Goal: Check status: Check status

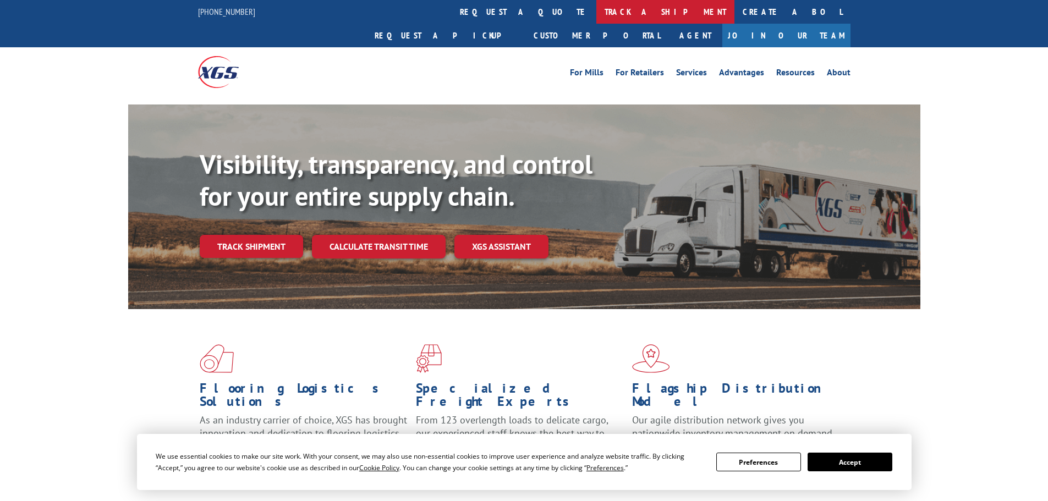
click at [596, 10] on link "track a shipment" at bounding box center [665, 12] width 138 height 24
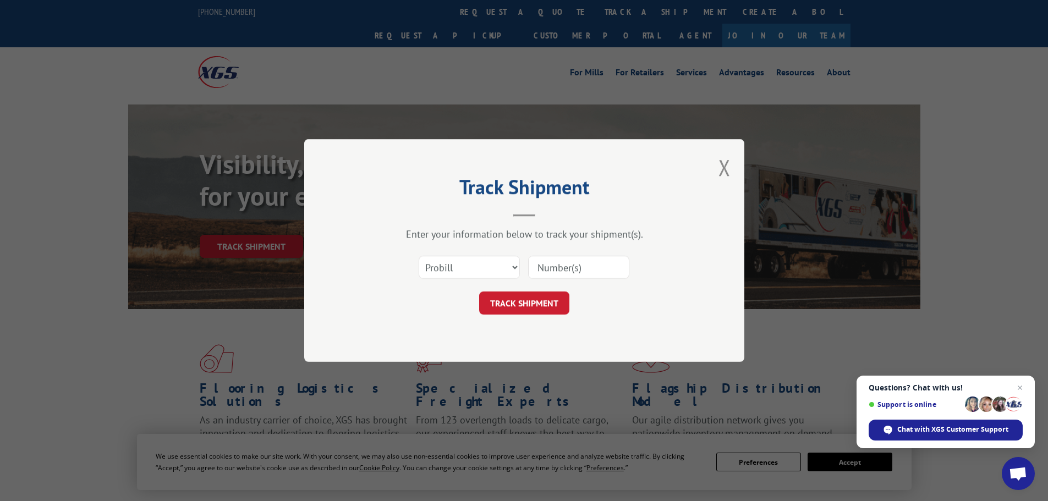
paste input "17565669"
type input "17565669"
click at [529, 317] on div "Track Shipment Enter your information below to track your shipment(s). Select c…" at bounding box center [524, 250] width 440 height 223
click at [528, 306] on button "TRACK SHIPMENT" at bounding box center [524, 303] width 90 height 23
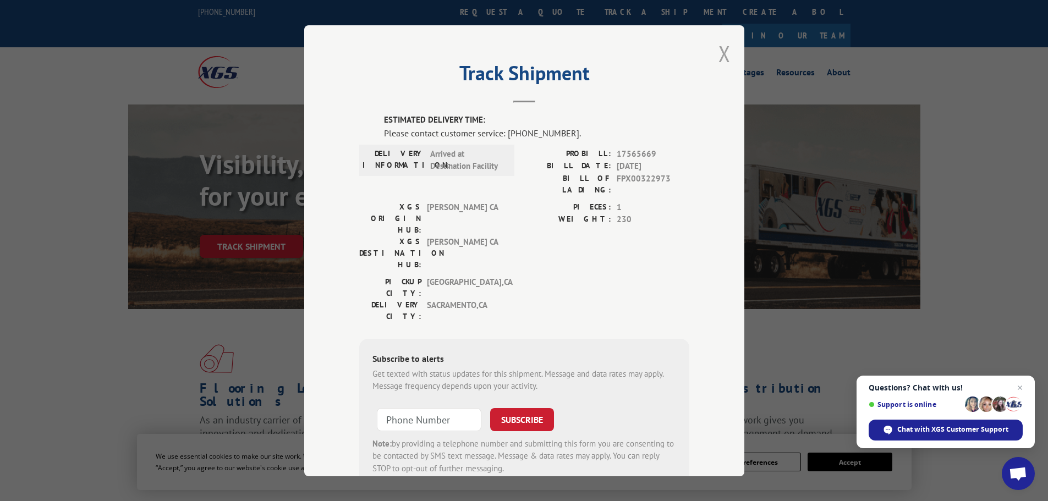
click at [724, 59] on button "Close modal" at bounding box center [725, 53] width 12 height 29
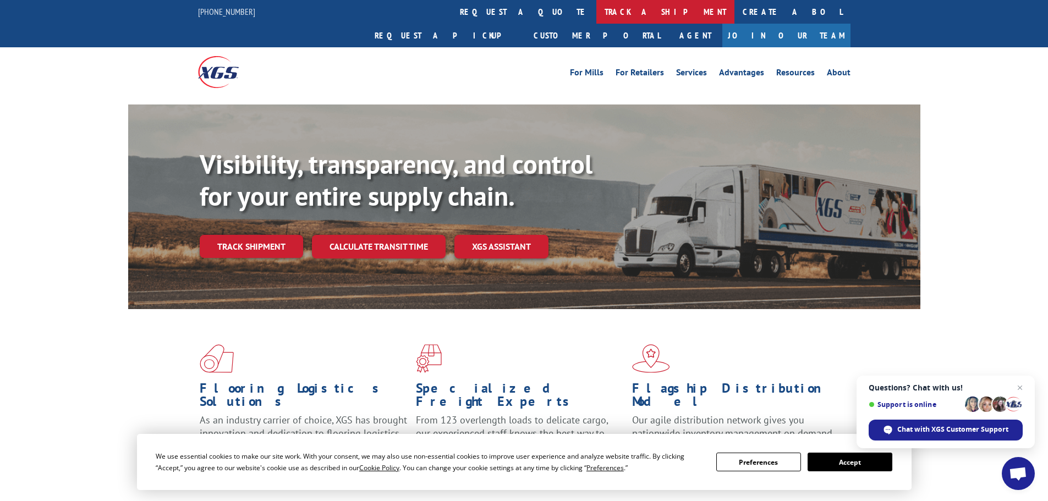
click at [596, 18] on link "track a shipment" at bounding box center [665, 12] width 138 height 24
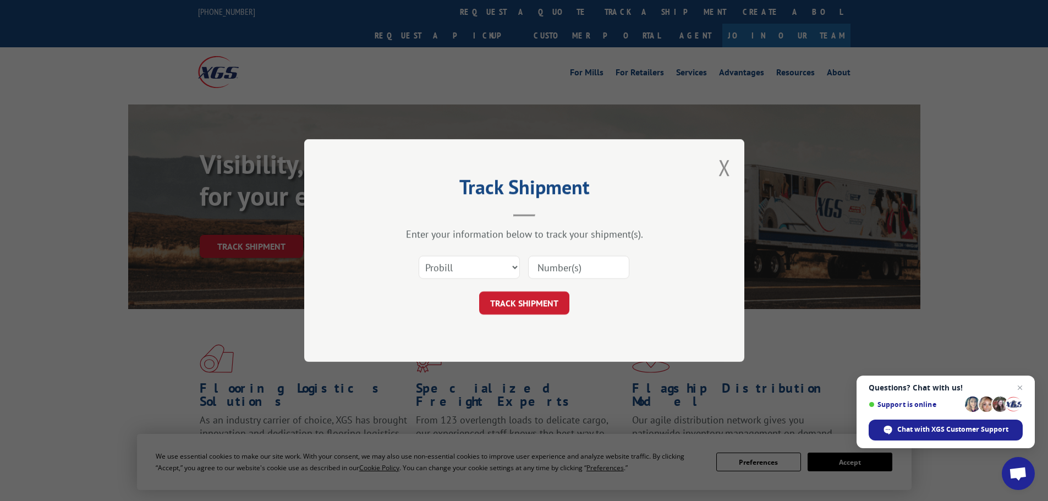
paste input "17565679"
type input "17565679"
click at [546, 317] on div "Track Shipment Enter your information below to track your shipment(s). Select c…" at bounding box center [524, 250] width 440 height 223
click at [546, 308] on button "TRACK SHIPMENT" at bounding box center [524, 303] width 90 height 23
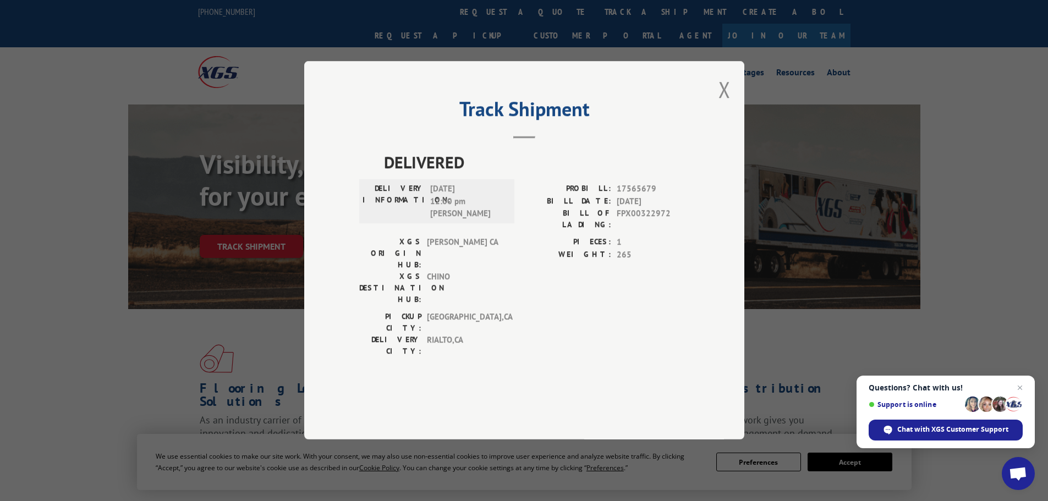
click at [655, 231] on span "FPX00322972" at bounding box center [653, 219] width 73 height 23
copy span "FPX00322972"
click at [726, 104] on button "Close modal" at bounding box center [725, 89] width 12 height 29
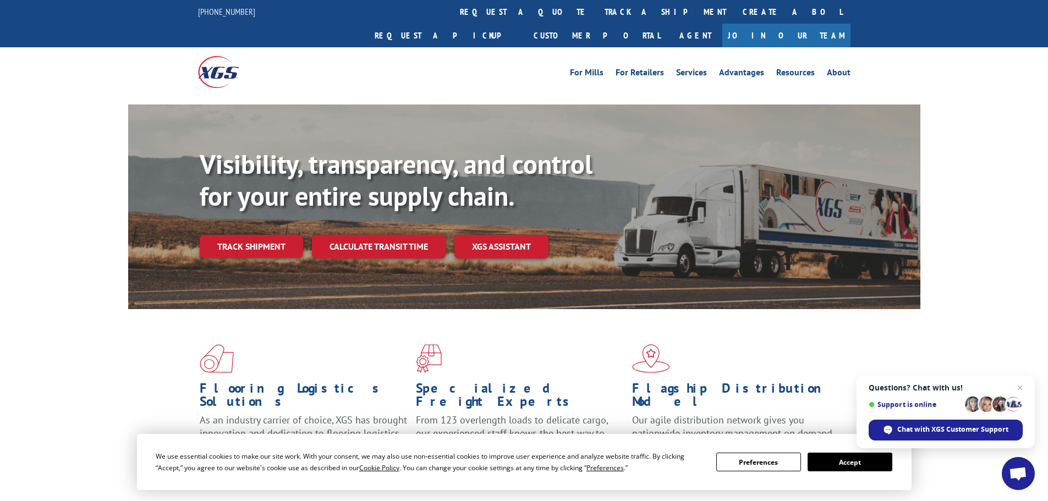
drag, startPoint x: 275, startPoint y: 226, endPoint x: 291, endPoint y: 237, distance: 19.3
click at [275, 235] on link "Track shipment" at bounding box center [251, 246] width 103 height 23
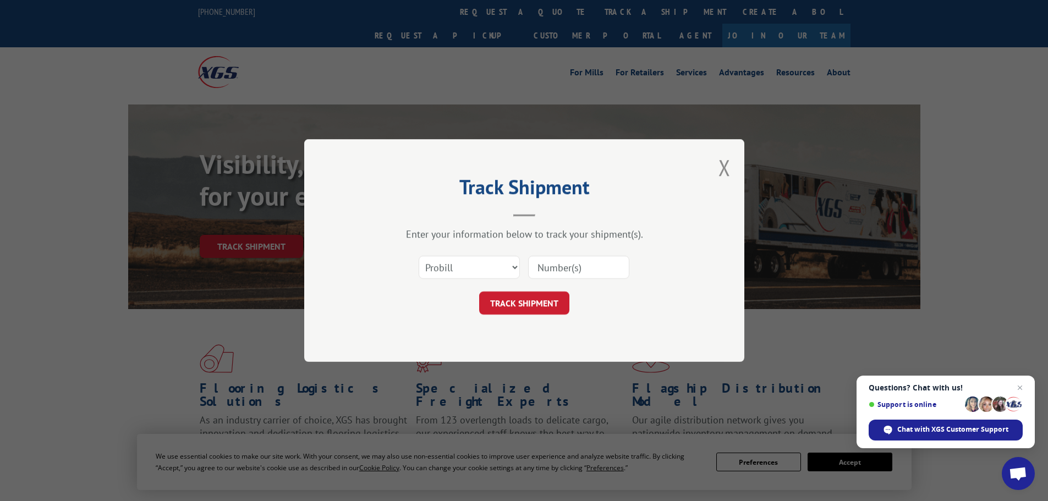
click at [625, 260] on input at bounding box center [578, 267] width 101 height 23
drag, startPoint x: 625, startPoint y: 260, endPoint x: 605, endPoint y: 278, distance: 27.3
click at [625, 260] on input at bounding box center [578, 267] width 101 height 23
paste input "16955837"
click at [539, 302] on button "TRACK SHIPMENT" at bounding box center [524, 303] width 90 height 23
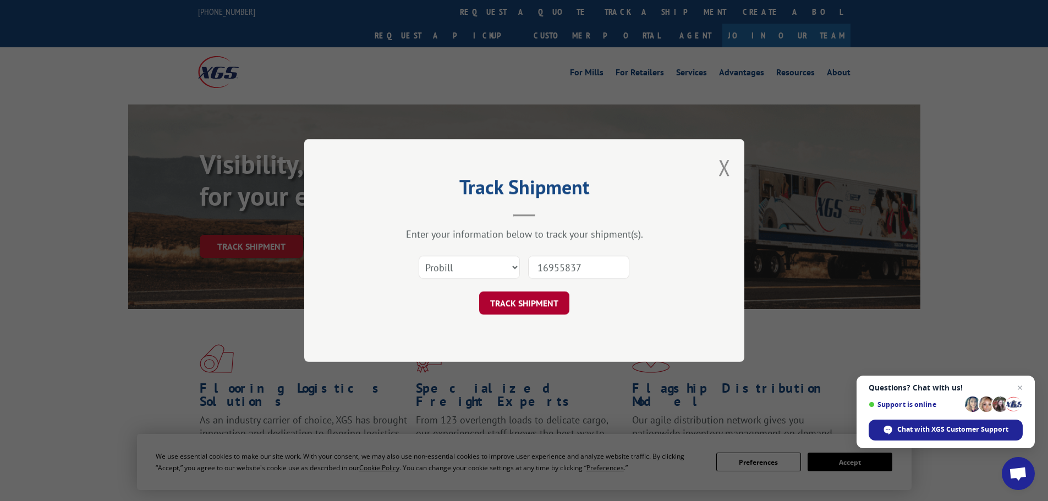
type input "16955837"
click at [541, 296] on button "TRACK SHIPMENT" at bounding box center [524, 303] width 90 height 23
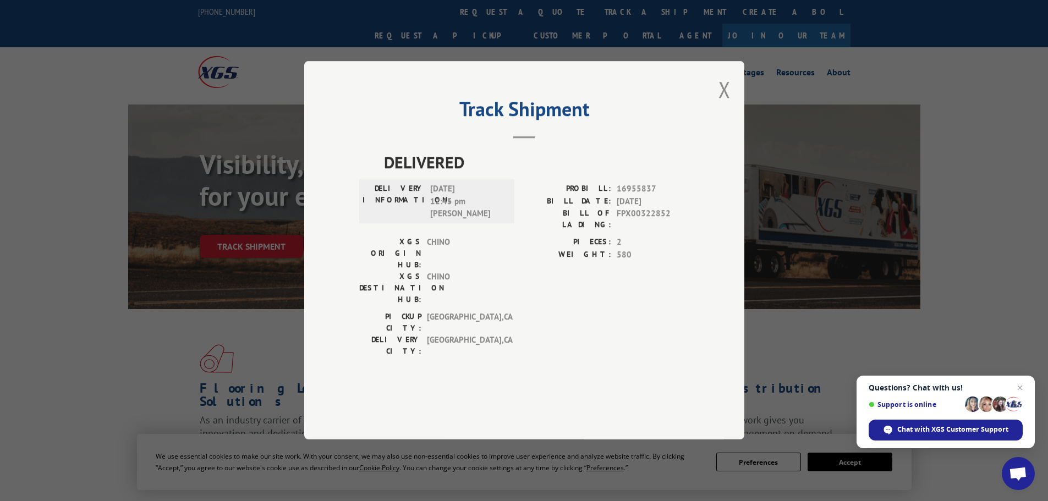
click at [647, 231] on span "FPX00322852" at bounding box center [653, 219] width 73 height 23
copy span "FPX00322852"
click at [721, 104] on button "Close modal" at bounding box center [725, 89] width 12 height 29
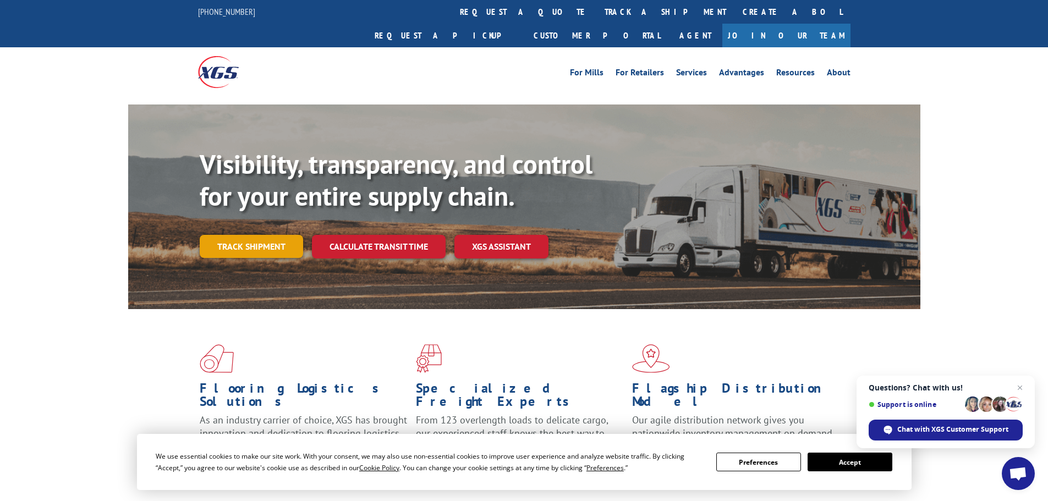
click at [262, 235] on link "Track shipment" at bounding box center [251, 246] width 103 height 23
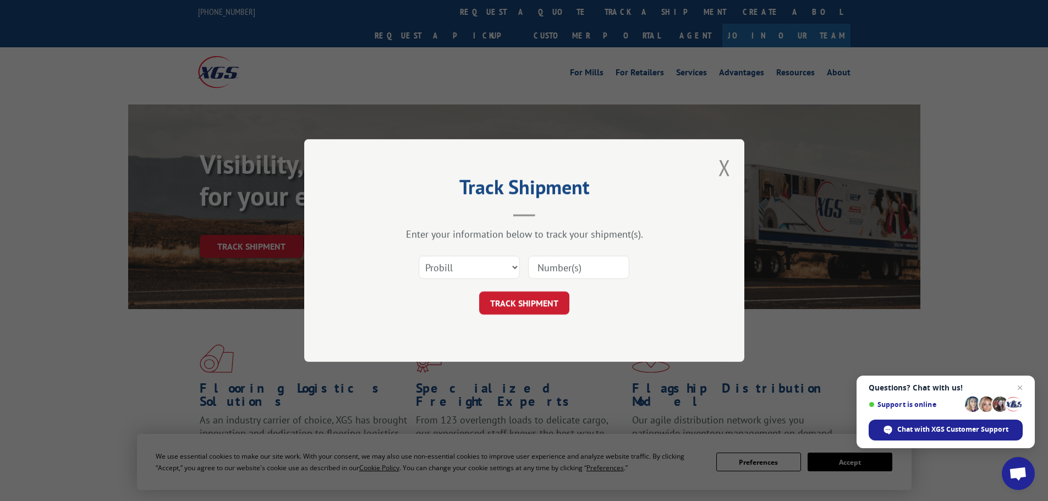
click at [588, 275] on input at bounding box center [578, 267] width 101 height 23
paste input "17562613"
type input "17562613"
click at [554, 302] on button "TRACK SHIPMENT" at bounding box center [524, 303] width 90 height 23
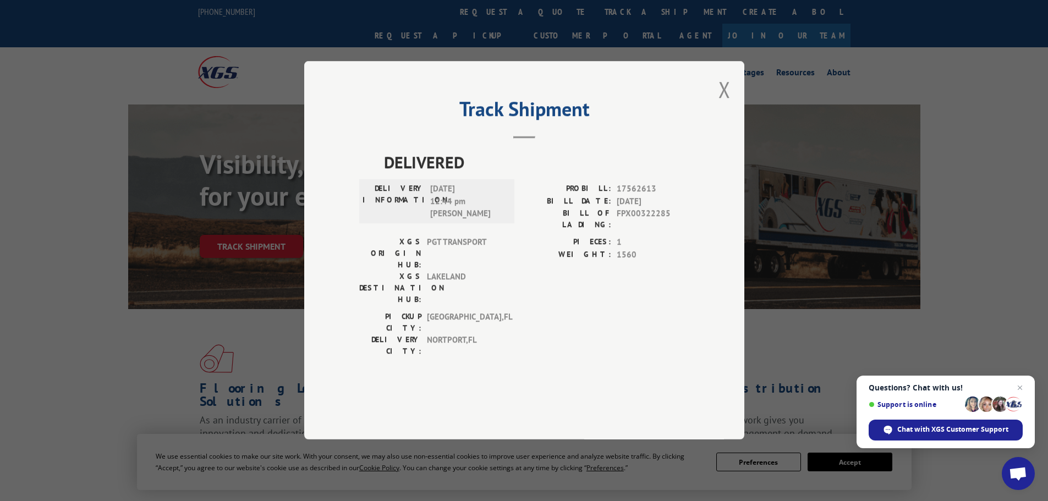
click at [655, 231] on span "FPX00322285" at bounding box center [653, 219] width 73 height 23
copy span "FPX00322285"
click at [727, 104] on button "Close modal" at bounding box center [725, 89] width 12 height 29
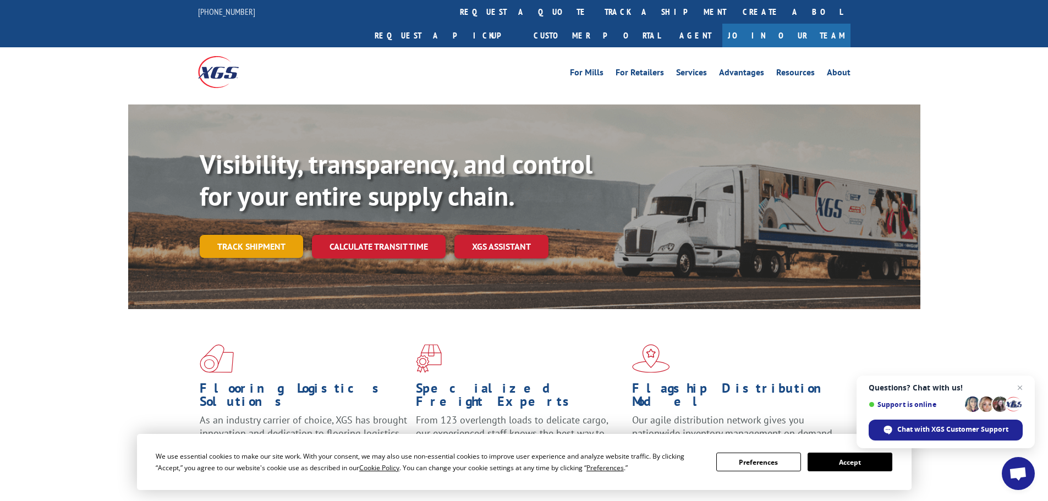
click at [269, 235] on link "Track shipment" at bounding box center [251, 246] width 103 height 23
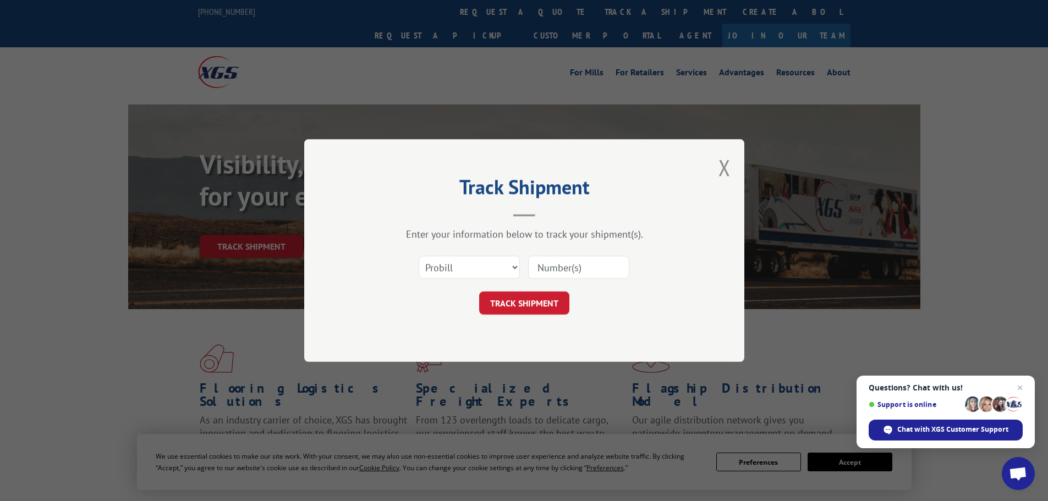
click at [270, 223] on div "Track Shipment Enter your information below to track your shipment(s). Select c…" at bounding box center [524, 250] width 1048 height 501
click at [579, 274] on input at bounding box center [578, 267] width 101 height 23
paste input "16955624"
type input "16955624"
click at [568, 294] on button "TRACK SHIPMENT" at bounding box center [524, 303] width 90 height 23
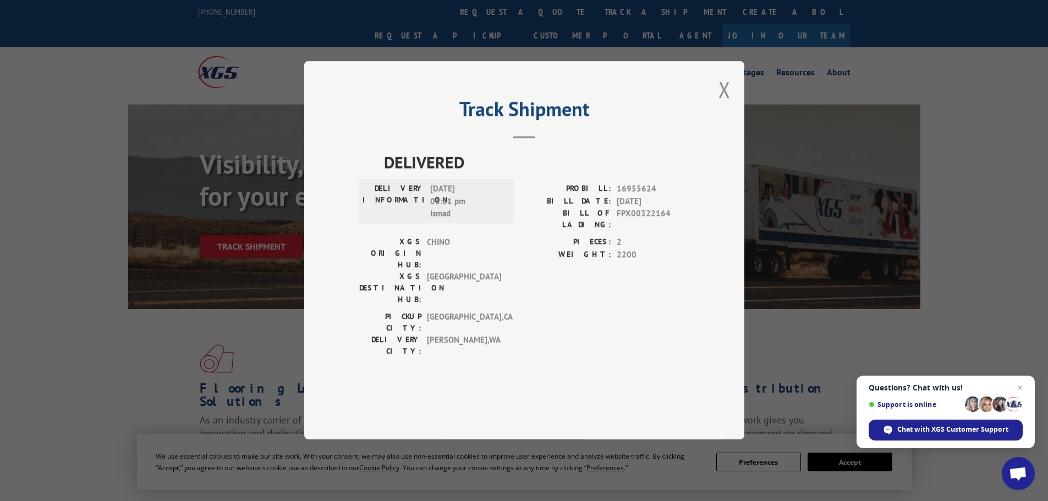
click at [632, 231] on span "FPX00322164" at bounding box center [653, 219] width 73 height 23
copy span "FPX00322164"
click at [703, 127] on div "Track Shipment DELIVERED DELIVERY INFORMATION: [DATE] 03:51 pm Ismad PROBILL: 1…" at bounding box center [524, 250] width 440 height 379
click at [722, 104] on button "Close modal" at bounding box center [725, 89] width 12 height 29
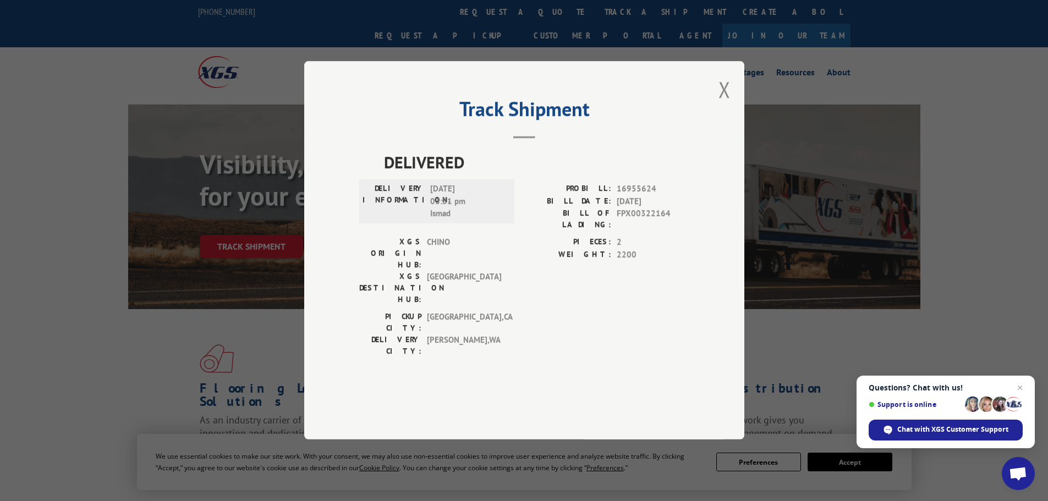
click at [722, 122] on div "Visibility, transparency, and control for your entire supply chain. Track shipm…" at bounding box center [524, 218] width 792 height 226
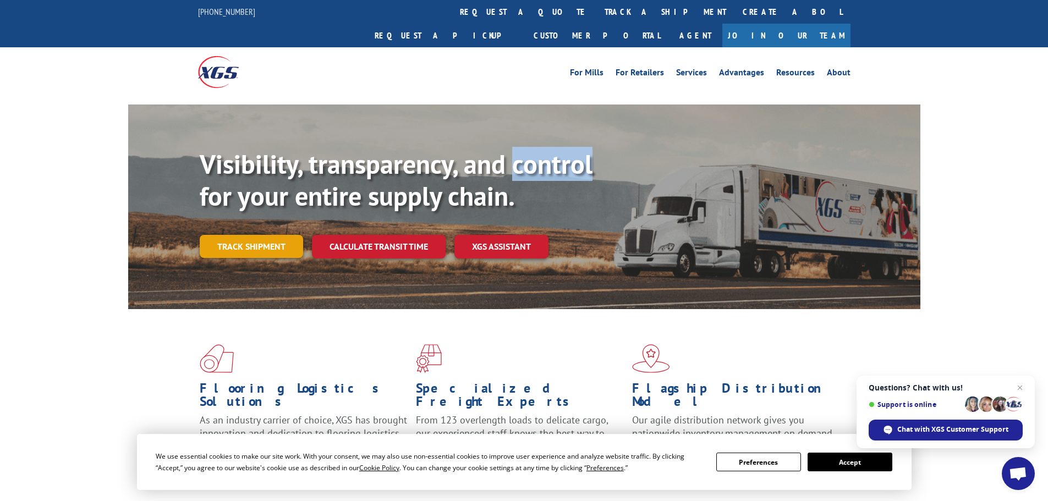
click at [275, 235] on link "Track shipment" at bounding box center [251, 246] width 103 height 23
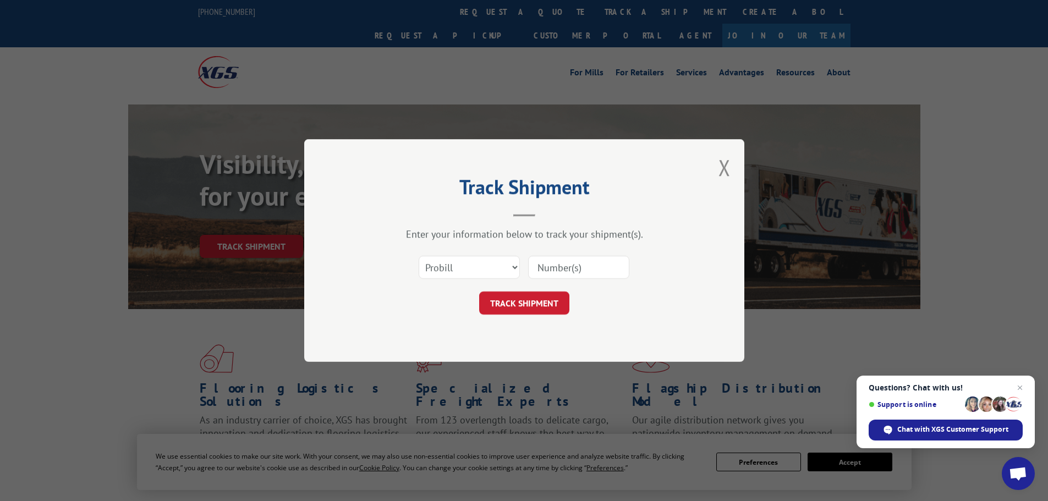
click at [569, 276] on input at bounding box center [578, 267] width 101 height 23
paste input "17560499"
type input "17560499"
click at [552, 299] on button "TRACK SHIPMENT" at bounding box center [524, 303] width 90 height 23
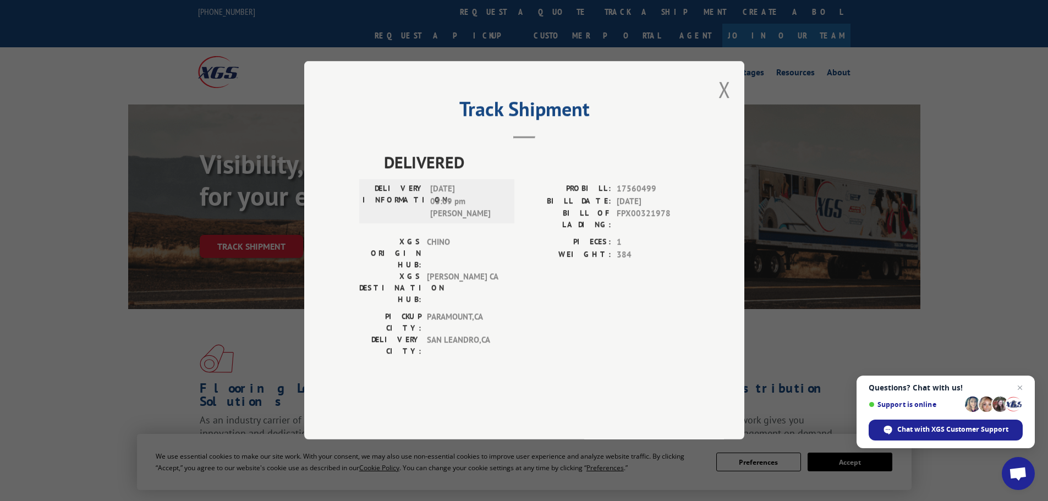
click at [639, 231] on span "FPX00321978" at bounding box center [653, 219] width 73 height 23
copy span "FPX00321978"
click at [720, 104] on button "Close modal" at bounding box center [725, 89] width 12 height 29
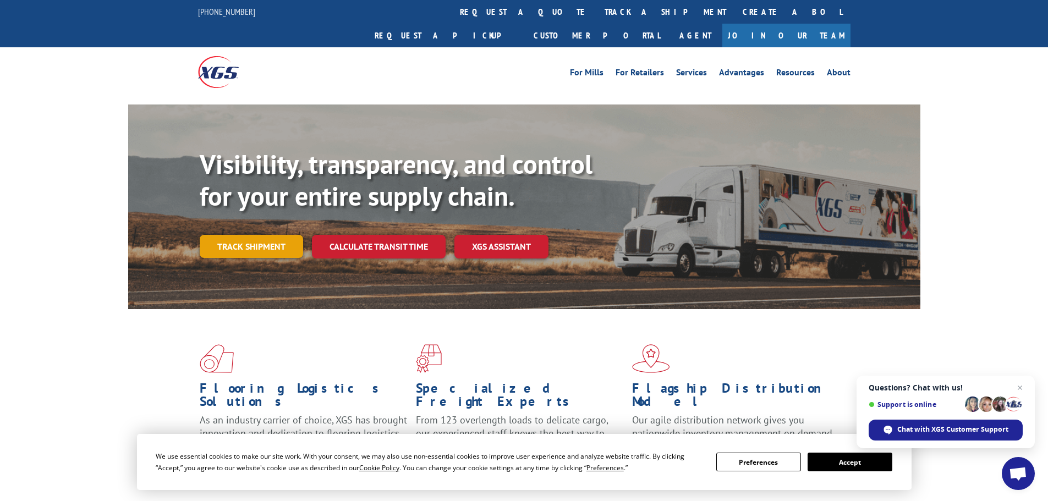
click at [284, 235] on link "Track shipment" at bounding box center [251, 246] width 103 height 23
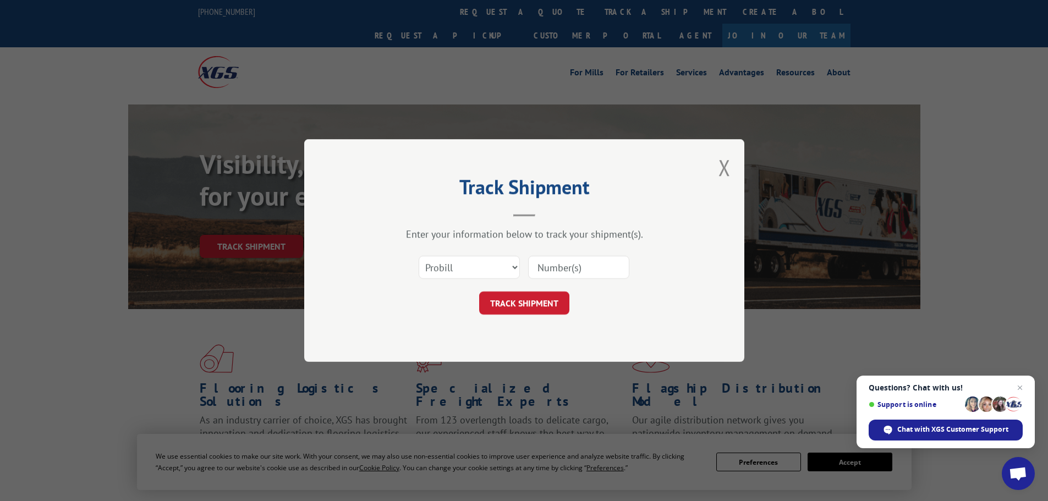
drag, startPoint x: 590, startPoint y: 282, endPoint x: 535, endPoint y: 278, distance: 55.1
click at [589, 282] on div "Select category... Probill BOL PO" at bounding box center [524, 267] width 330 height 36
click at [534, 278] on input at bounding box center [578, 267] width 101 height 23
paste input "17560500"
type input "17560500"
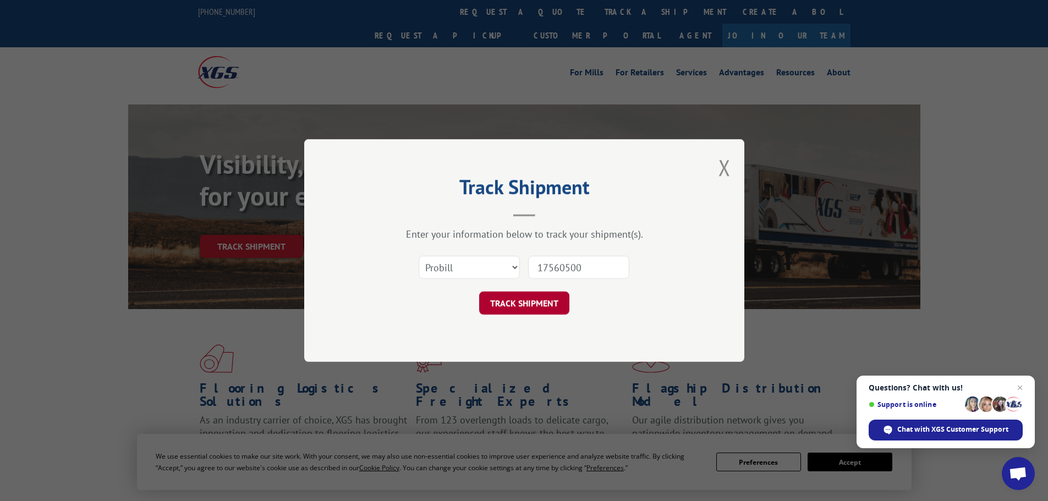
click at [550, 299] on button "TRACK SHIPMENT" at bounding box center [524, 303] width 90 height 23
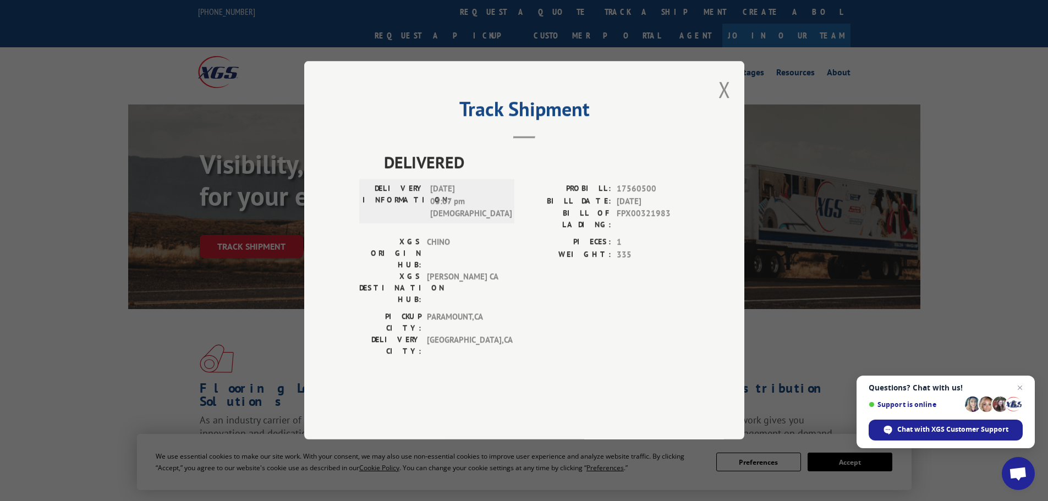
click at [655, 231] on span "FPX00321983" at bounding box center [653, 219] width 73 height 23
copy span "FPX00321983"
click at [725, 104] on button "Close modal" at bounding box center [725, 89] width 12 height 29
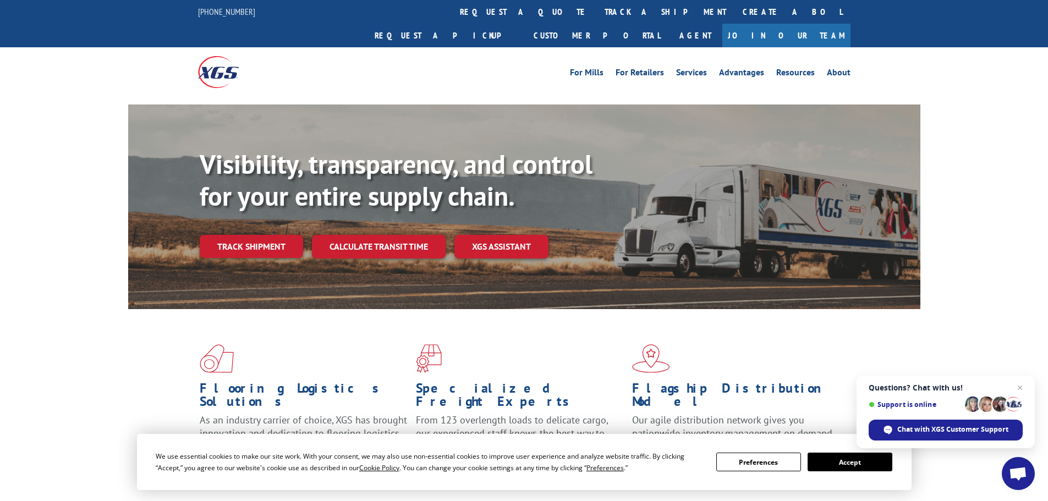
click at [275, 238] on div "Visibility, transparency, and control for your entire supply chain. Track shipm…" at bounding box center [560, 226] width 721 height 154
click at [273, 235] on link "Track shipment" at bounding box center [251, 246] width 103 height 23
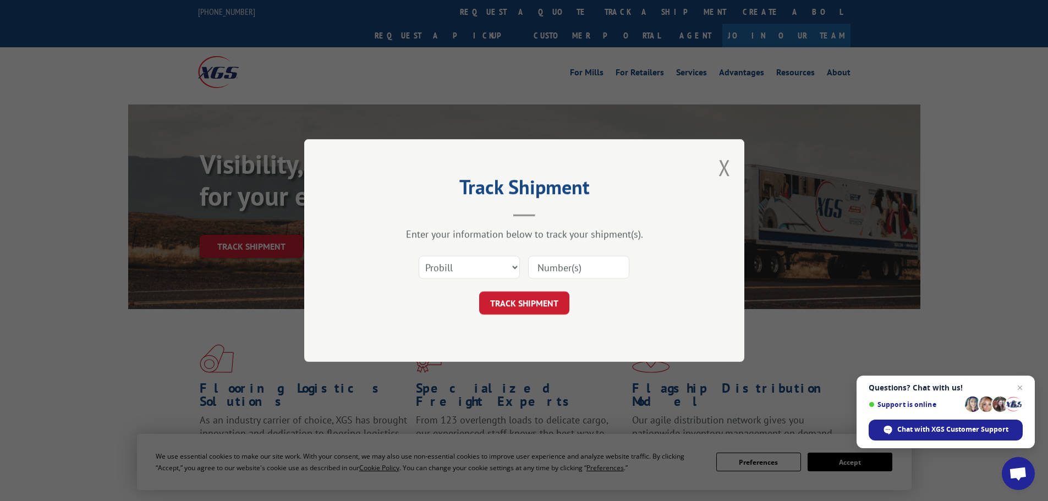
paste input "17555288"
type input "17555288"
click at [527, 295] on button "TRACK SHIPMENT" at bounding box center [524, 303] width 90 height 23
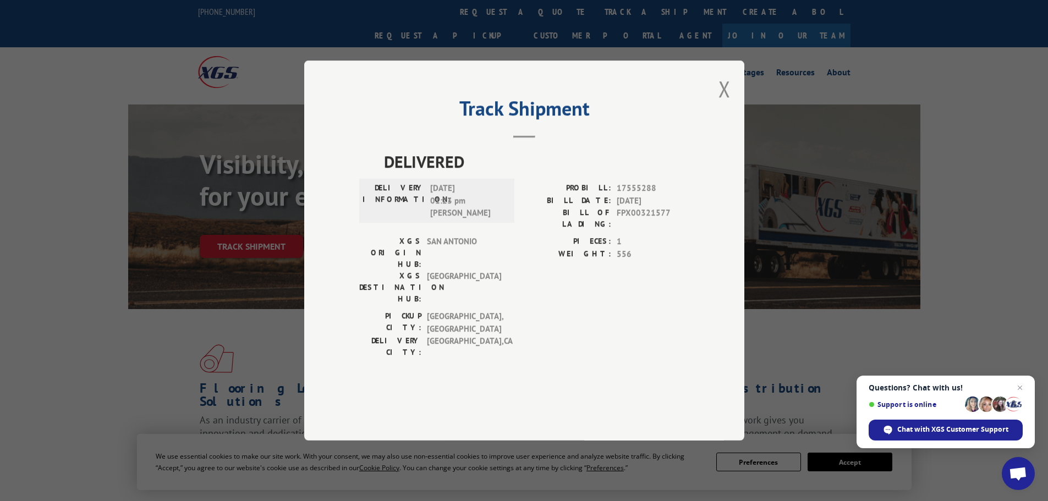
click at [660, 230] on span "FPX00321577" at bounding box center [653, 218] width 73 height 23
copy span "FPX00321577"
click at [730, 103] on button "Close modal" at bounding box center [725, 88] width 12 height 29
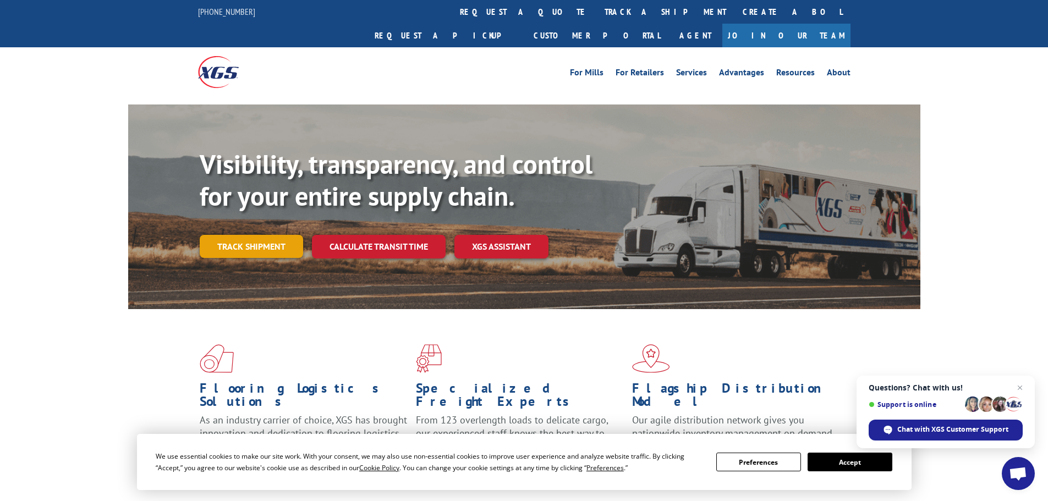
click at [277, 235] on link "Track shipment" at bounding box center [251, 246] width 103 height 23
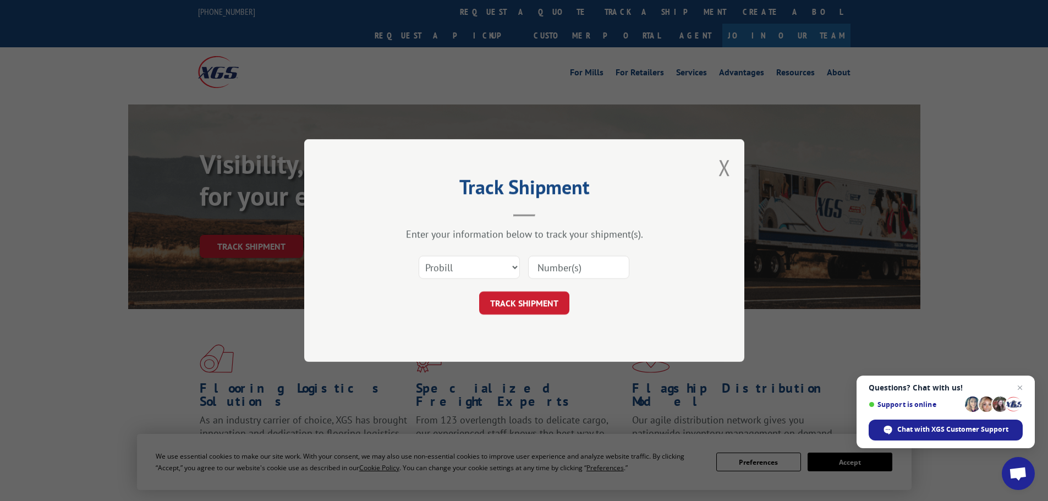
click at [591, 276] on input at bounding box center [578, 267] width 101 height 23
paste input "16955637"
type input "16955637"
click at [551, 305] on button "TRACK SHIPMENT" at bounding box center [524, 303] width 90 height 23
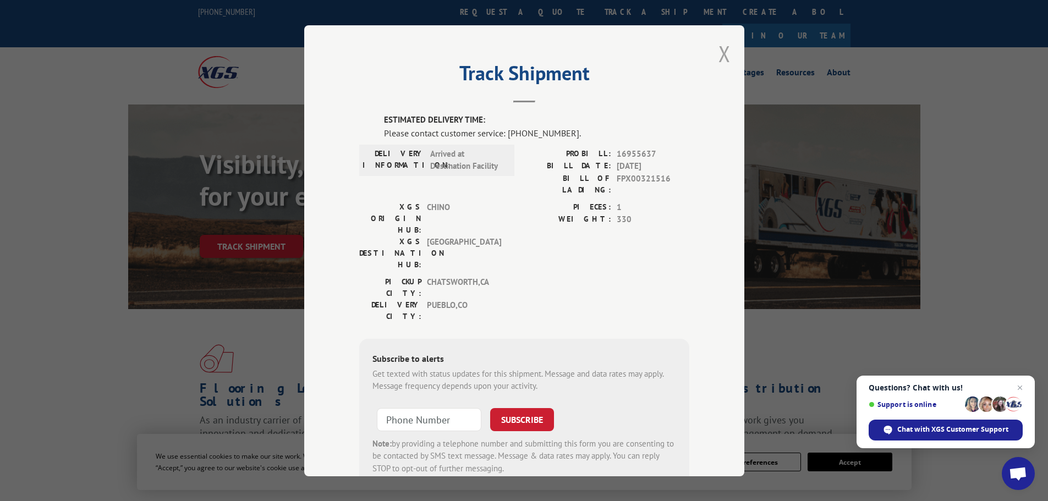
click at [719, 58] on button "Close modal" at bounding box center [725, 53] width 12 height 29
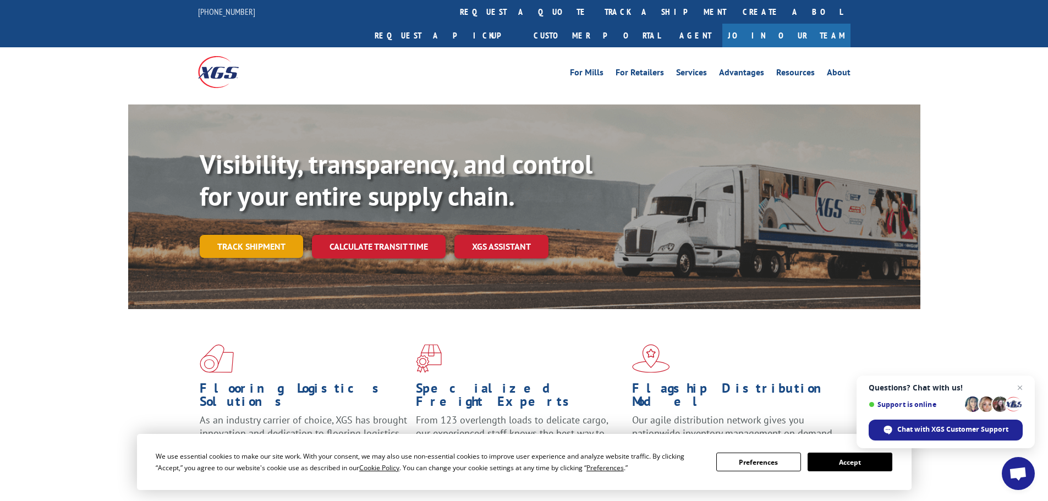
click at [262, 235] on link "Track shipment" at bounding box center [251, 246] width 103 height 23
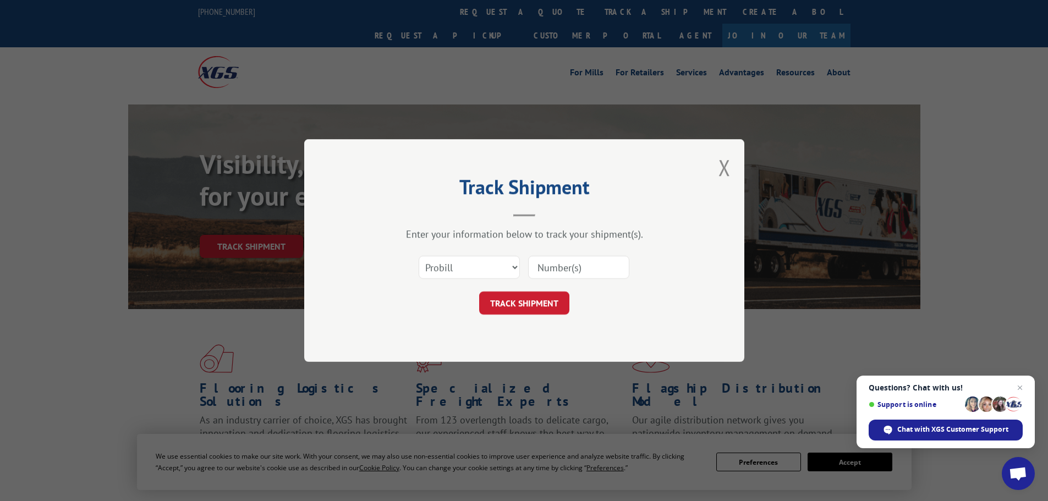
click at [566, 266] on input at bounding box center [578, 267] width 101 height 23
paste input "16955637"
type input "16955637"
click at [558, 297] on button "TRACK SHIPMENT" at bounding box center [524, 303] width 90 height 23
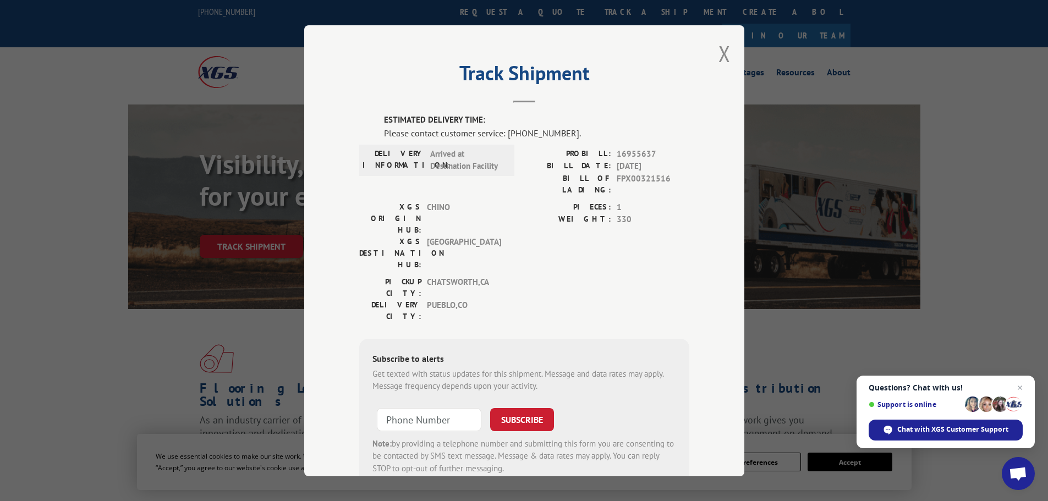
click at [713, 52] on div "Track Shipment ESTIMATED DELIVERY TIME: Please contact customer service: [PHONE…" at bounding box center [524, 250] width 440 height 451
click at [719, 54] on button "Close modal" at bounding box center [725, 53] width 12 height 29
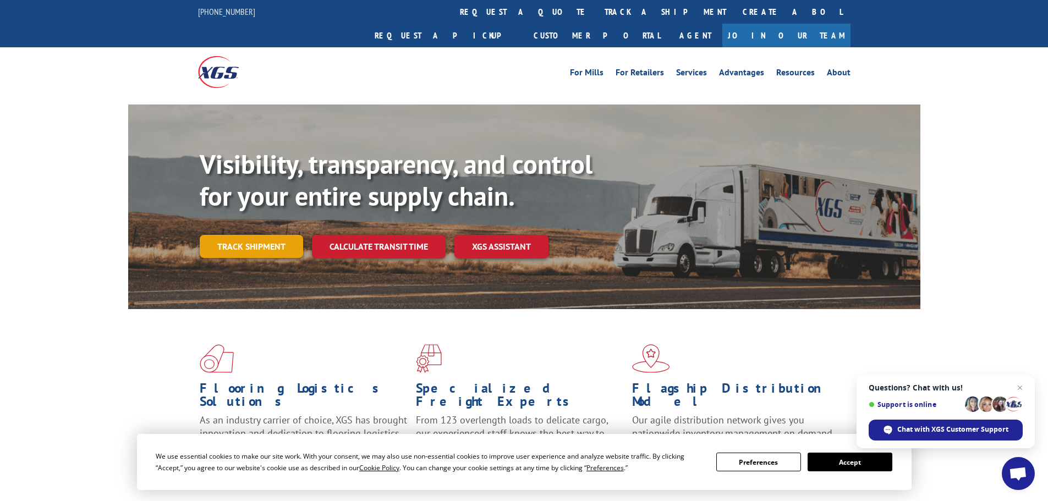
click at [222, 235] on link "Track shipment" at bounding box center [251, 246] width 103 height 23
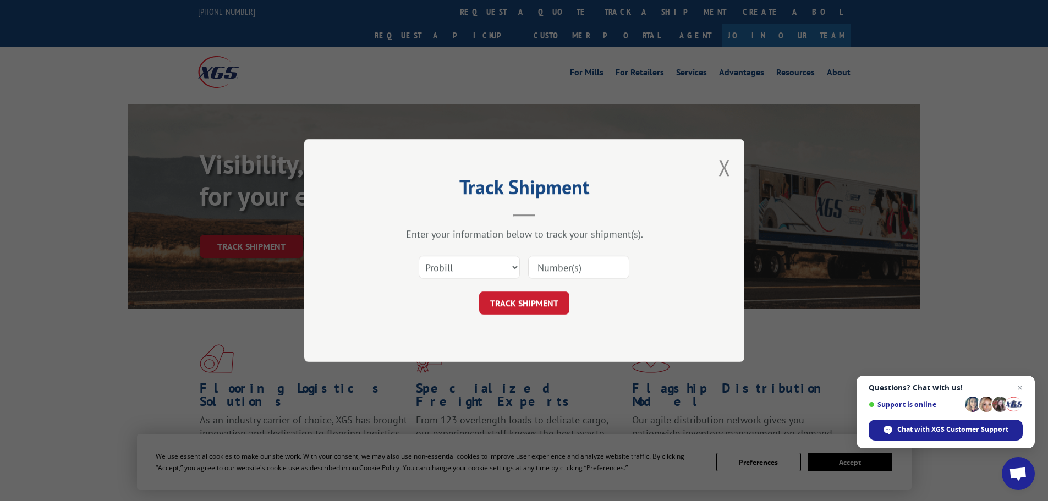
click at [593, 277] on input at bounding box center [578, 267] width 101 height 23
paste input "17409353"
type input "17409353"
click at [546, 309] on button "TRACK SHIPMENT" at bounding box center [524, 303] width 90 height 23
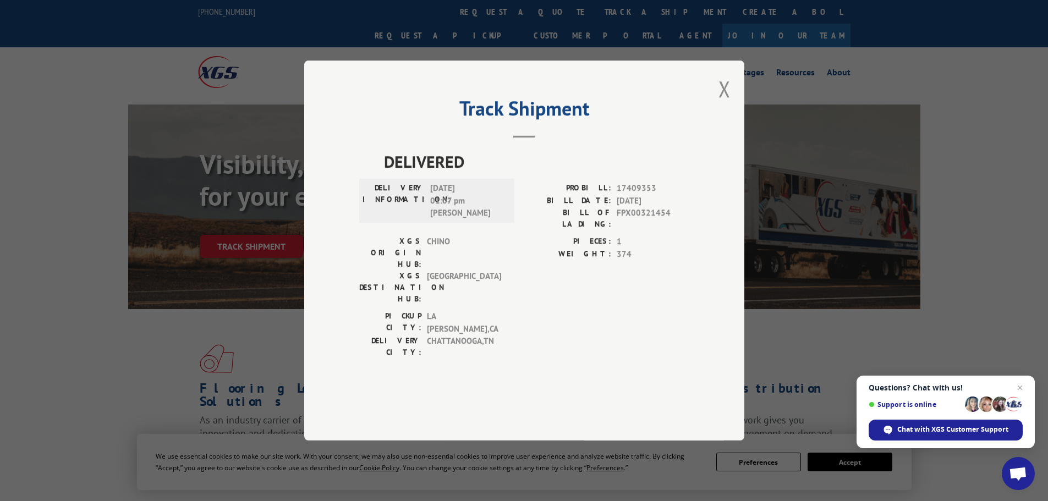
click at [635, 230] on span "FPX00321454" at bounding box center [653, 218] width 73 height 23
copy span "FPX00321454"
click at [730, 103] on button "Close modal" at bounding box center [725, 88] width 12 height 29
click at [730, 149] on div "Visibility, transparency, and control for your entire supply chain. Track shipm…" at bounding box center [560, 226] width 721 height 154
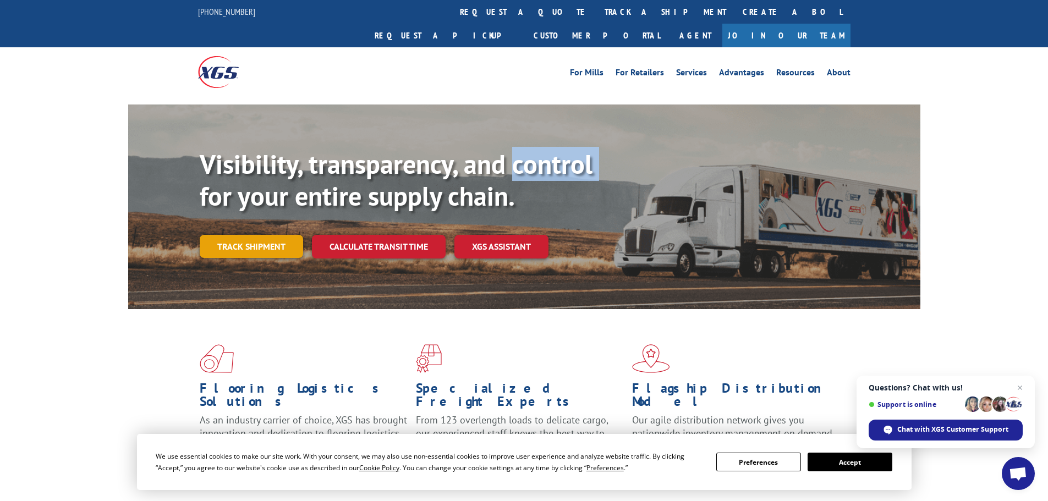
click at [263, 235] on link "Track shipment" at bounding box center [251, 246] width 103 height 23
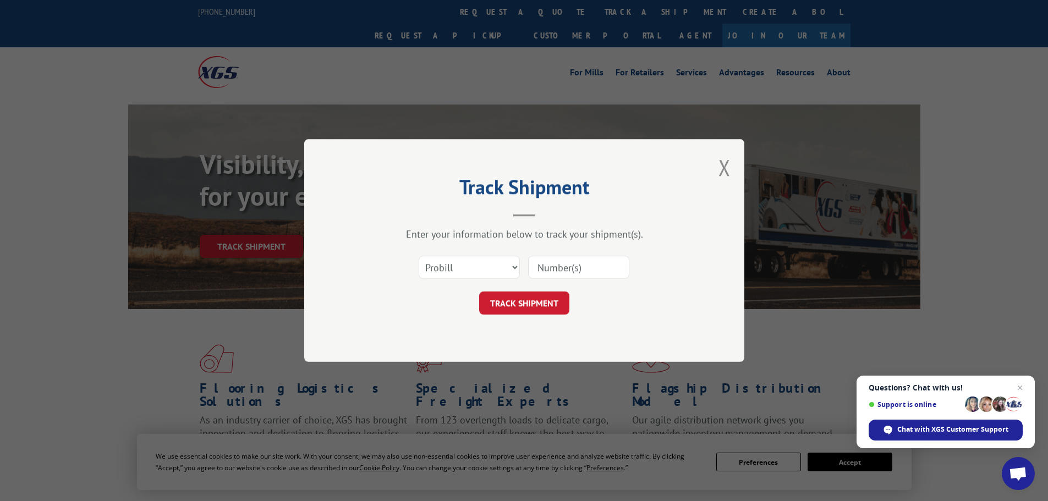
click at [587, 265] on input at bounding box center [578, 267] width 101 height 23
paste input "17009321"
type input "17009321"
click at [534, 314] on button "TRACK SHIPMENT" at bounding box center [524, 303] width 90 height 23
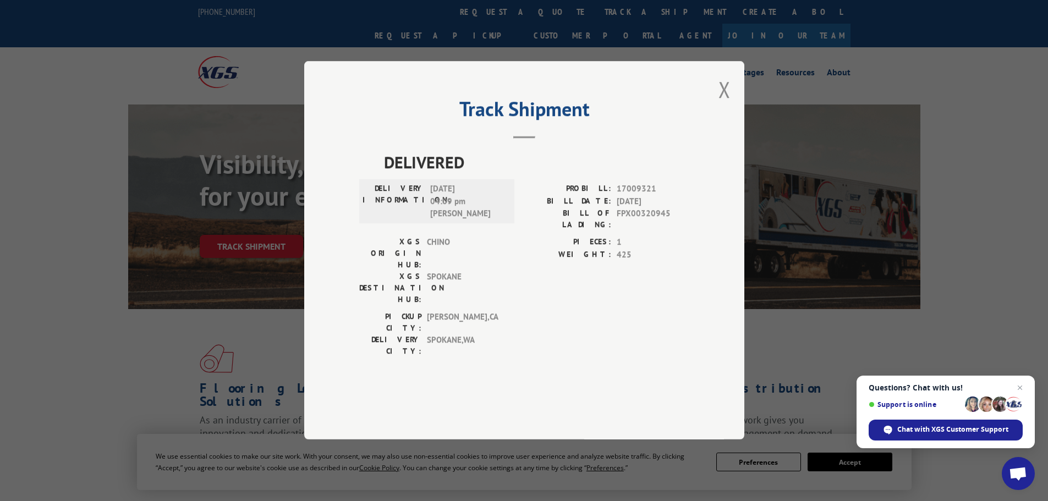
click at [636, 231] on span "FPX00320945" at bounding box center [653, 219] width 73 height 23
copy span "FPX00320945"
click at [662, 237] on div "PROBILL: 17009321 BILL DATE: [DATE] BILL OF LADING: FPX00320945" at bounding box center [606, 209] width 165 height 53
click at [740, 128] on div "Track Shipment DELIVERED DELIVERY INFORMATION: [DATE] 04:09 pm [PERSON_NAME] PR…" at bounding box center [524, 250] width 440 height 379
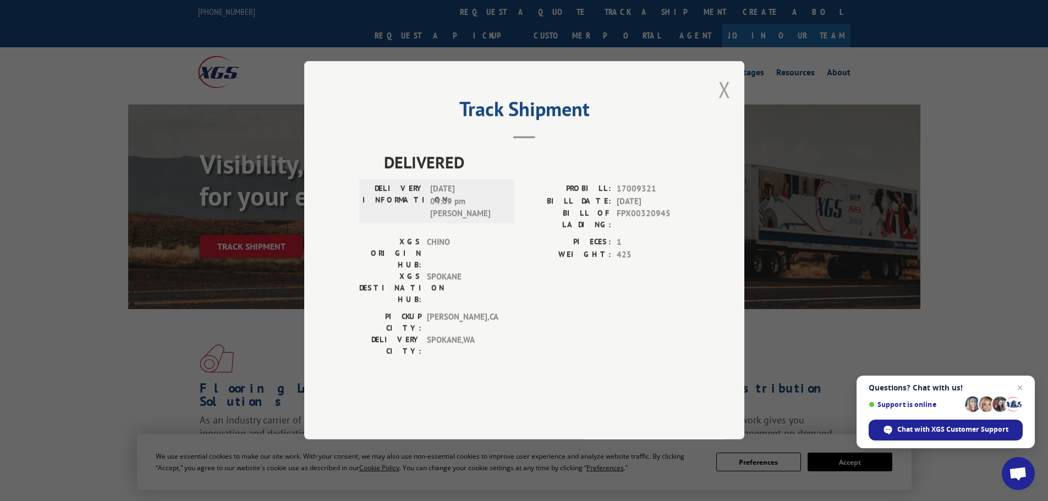
click at [728, 104] on button "Close modal" at bounding box center [725, 89] width 12 height 29
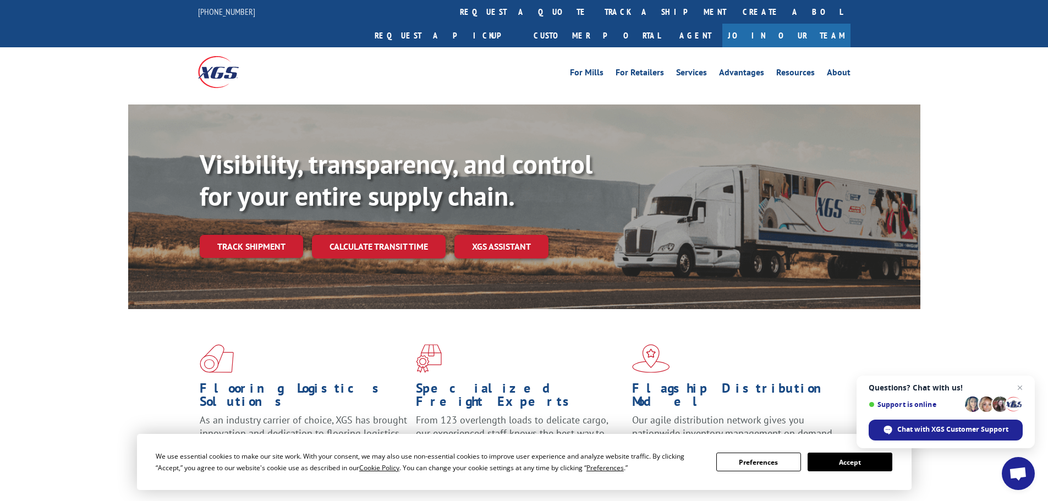
click at [298, 207] on div "Visibility, transparency, and control for your entire supply chain. Track shipm…" at bounding box center [560, 226] width 721 height 154
click at [269, 235] on link "Track shipment" at bounding box center [251, 246] width 103 height 23
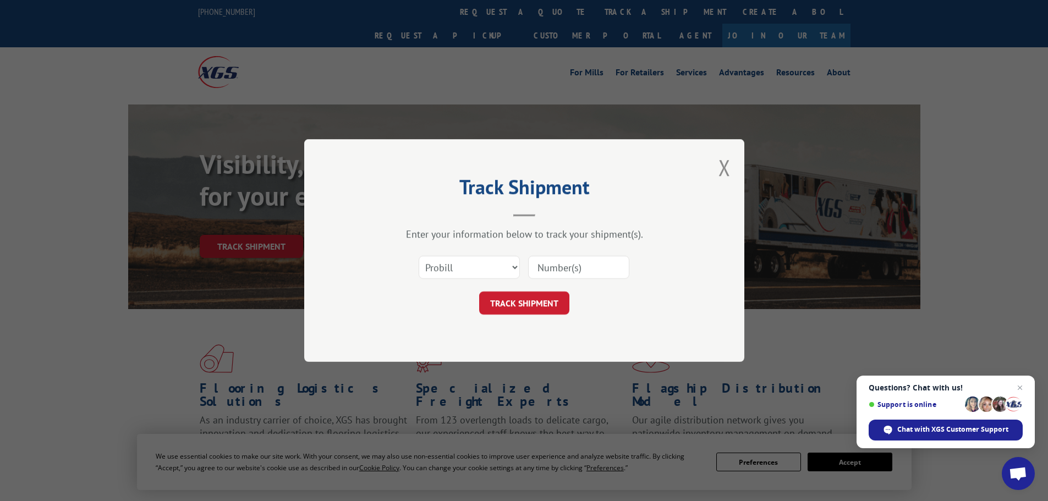
click at [602, 264] on input at bounding box center [578, 267] width 101 height 23
paste input "17551530"
type input "17551530"
click at [528, 307] on button "TRACK SHIPMENT" at bounding box center [524, 303] width 90 height 23
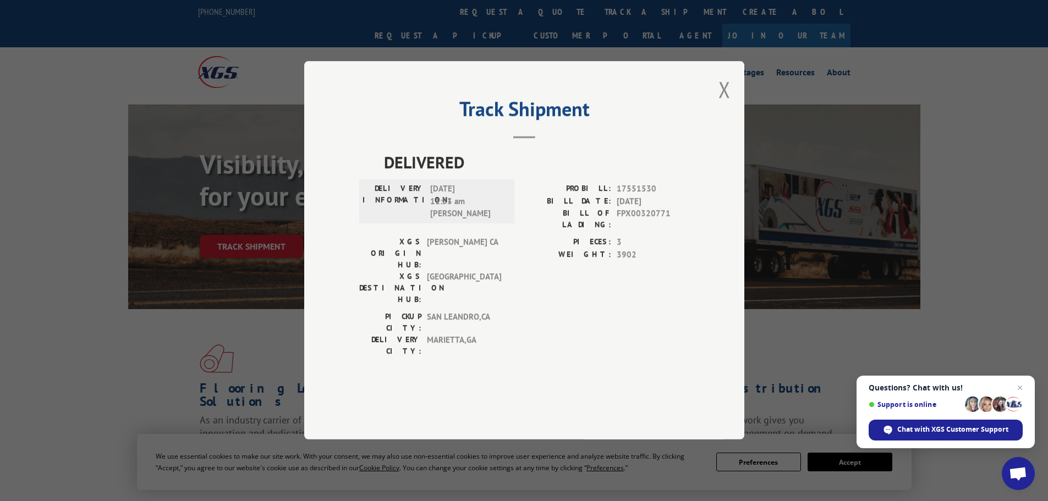
click at [643, 231] on span "FPX00320771" at bounding box center [653, 219] width 73 height 23
copy span "FPX00320771"
click at [720, 104] on button "Close modal" at bounding box center [725, 89] width 12 height 29
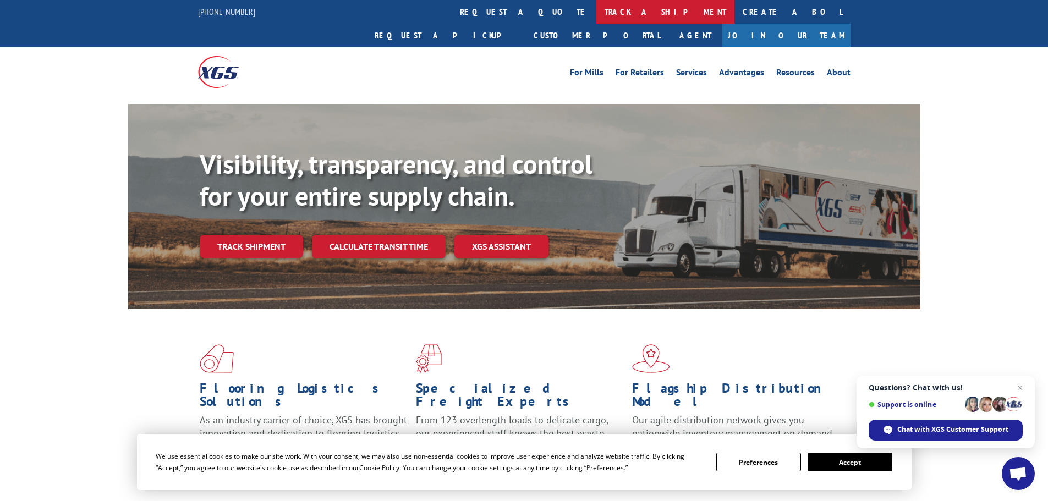
click at [596, 13] on link "track a shipment" at bounding box center [665, 12] width 138 height 24
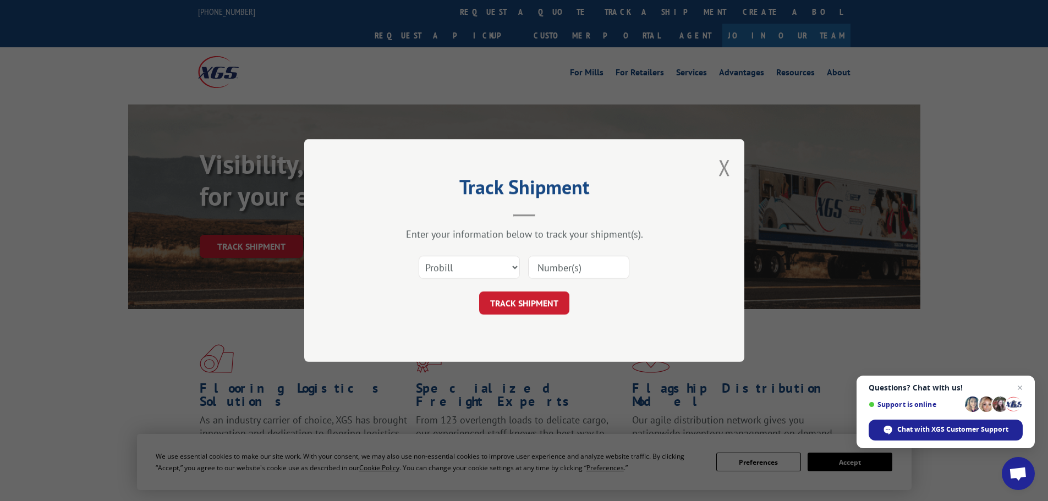
click at [584, 254] on div "Select category... Probill BOL PO" at bounding box center [524, 267] width 330 height 36
click at [582, 287] on form "Select category... Probill BOL PO TRACK SHIPMENT" at bounding box center [524, 281] width 330 height 65
click at [572, 260] on input at bounding box center [578, 267] width 101 height 23
paste input "17549542"
type input "17549542"
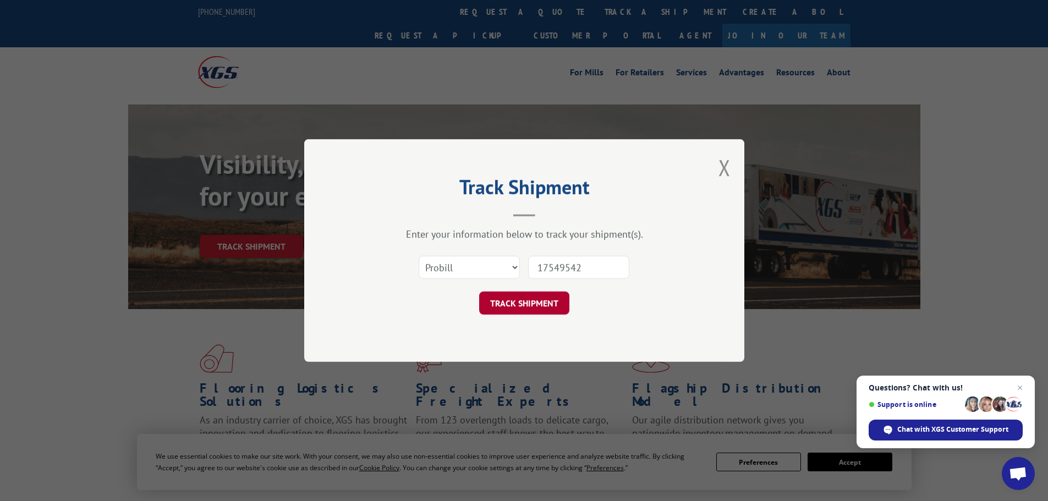
click at [545, 299] on button "TRACK SHIPMENT" at bounding box center [524, 303] width 90 height 23
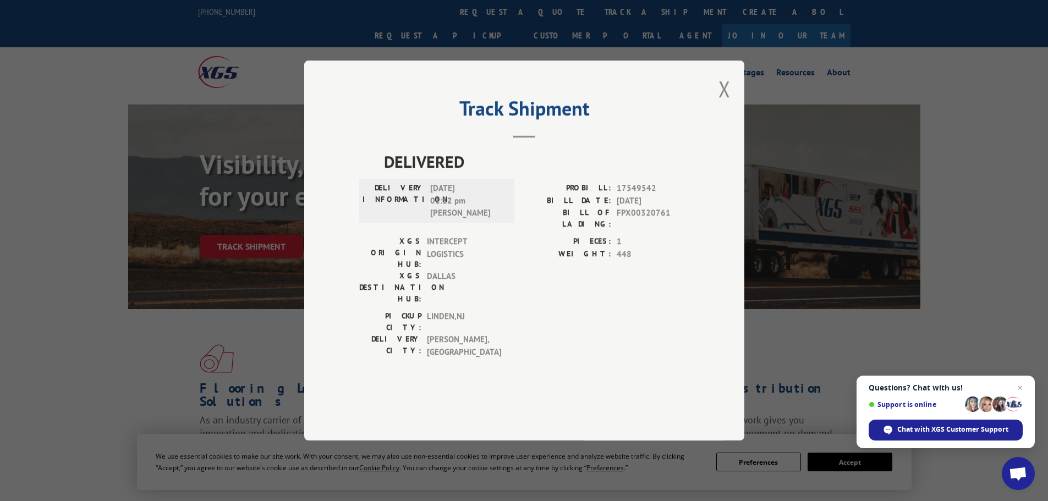
click at [654, 230] on span "FPX00320761" at bounding box center [653, 218] width 73 height 23
click at [720, 103] on button "Close modal" at bounding box center [725, 88] width 12 height 29
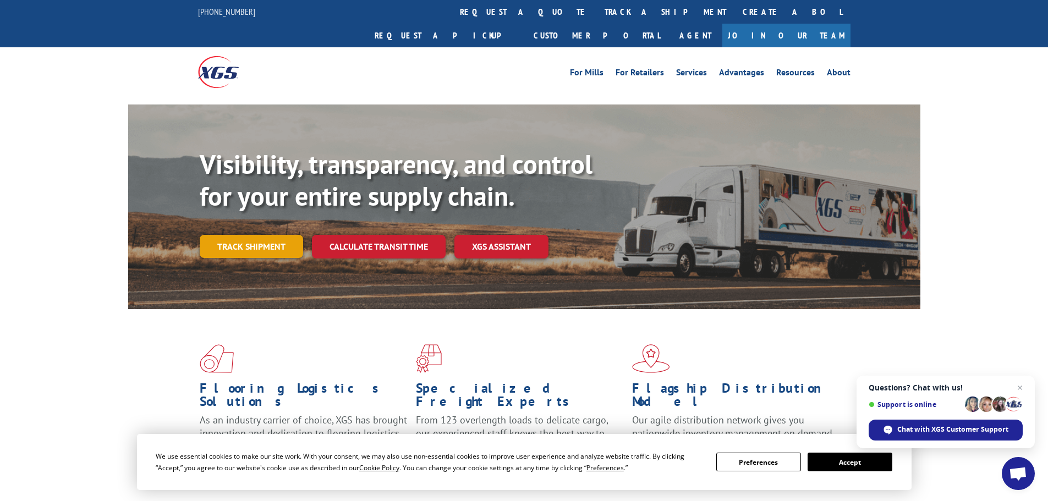
click at [240, 235] on link "Track shipment" at bounding box center [251, 246] width 103 height 23
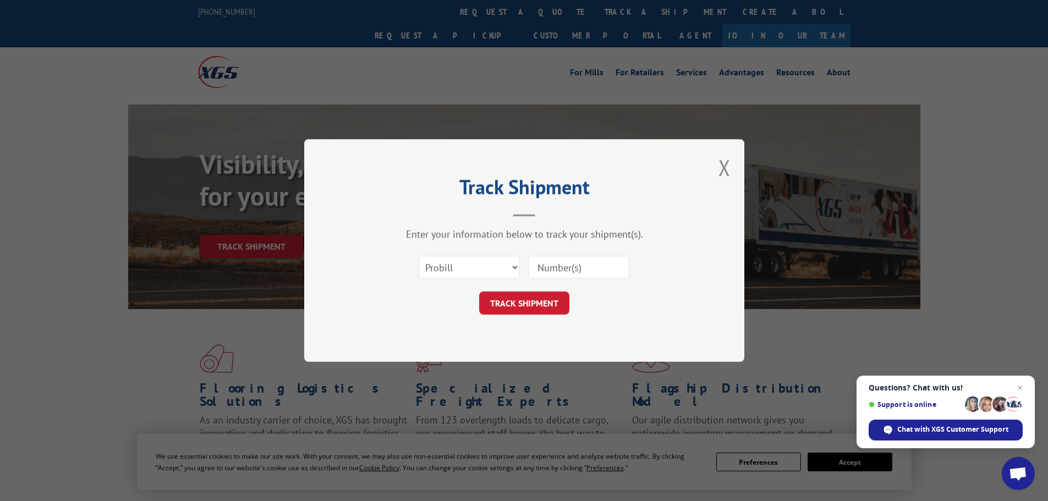
click at [597, 275] on input at bounding box center [578, 267] width 101 height 23
paste input "17549866"
type input "17549866"
click at [545, 300] on button "TRACK SHIPMENT" at bounding box center [524, 303] width 90 height 23
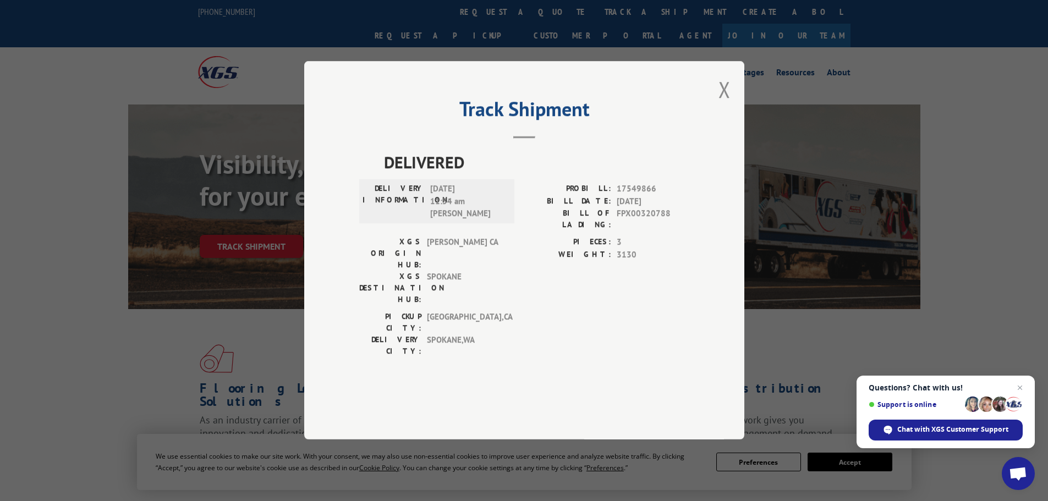
click at [653, 231] on span "FPX00320788" at bounding box center [653, 219] width 73 height 23
click at [727, 104] on button "Close modal" at bounding box center [725, 89] width 12 height 29
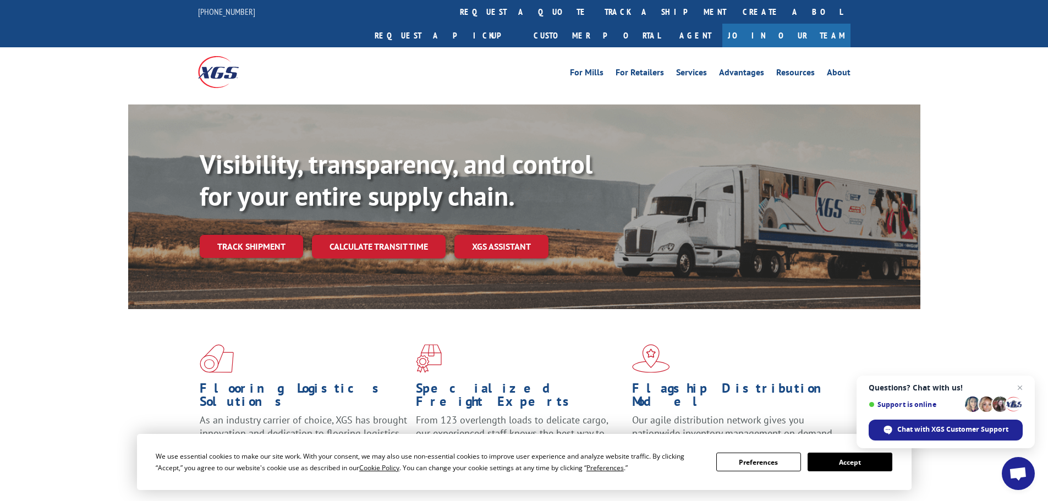
click at [273, 207] on div "Visibility, transparency, and control for your entire supply chain. Track shipm…" at bounding box center [560, 226] width 721 height 154
drag, startPoint x: 281, startPoint y: 218, endPoint x: 287, endPoint y: 217, distance: 6.7
click at [282, 235] on link "Track shipment" at bounding box center [251, 246] width 103 height 23
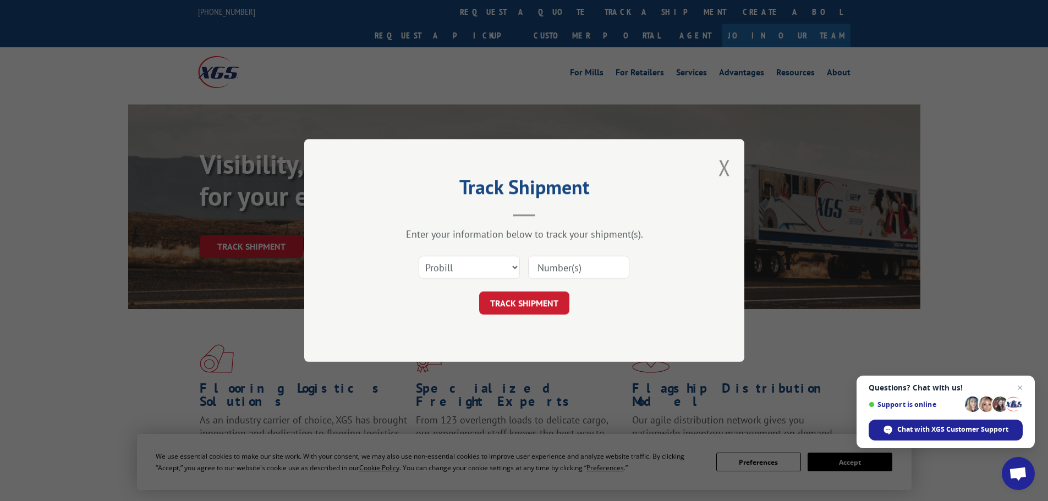
drag, startPoint x: 577, startPoint y: 275, endPoint x: 572, endPoint y: 280, distance: 7.0
click at [577, 275] on input at bounding box center [578, 267] width 101 height 23
paste input "17553518"
type input "17553518"
click at [543, 308] on button "TRACK SHIPMENT" at bounding box center [524, 303] width 90 height 23
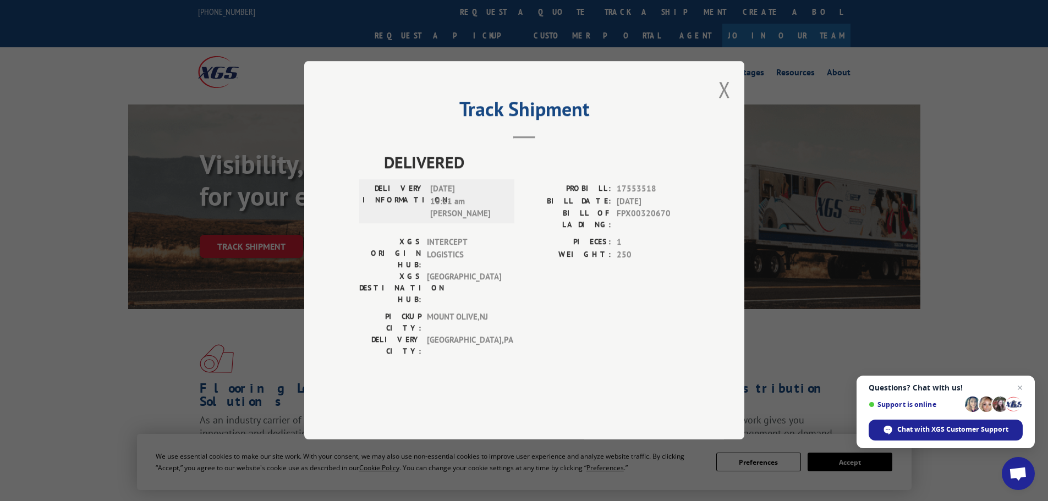
click at [643, 231] on span "FPX00320670" at bounding box center [653, 219] width 73 height 23
click at [729, 104] on button "Close modal" at bounding box center [725, 89] width 12 height 29
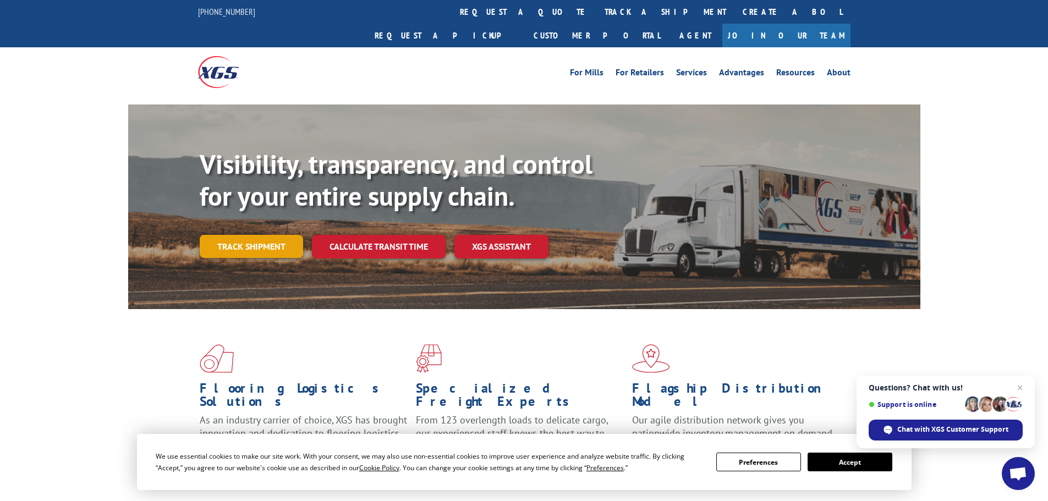
drag, startPoint x: 235, startPoint y: 246, endPoint x: 238, endPoint y: 218, distance: 27.6
click at [235, 241] on div "Visibility, transparency, and control for your entire supply chain. Track shipm…" at bounding box center [560, 226] width 721 height 154
click at [238, 235] on link "Track shipment" at bounding box center [251, 246] width 103 height 23
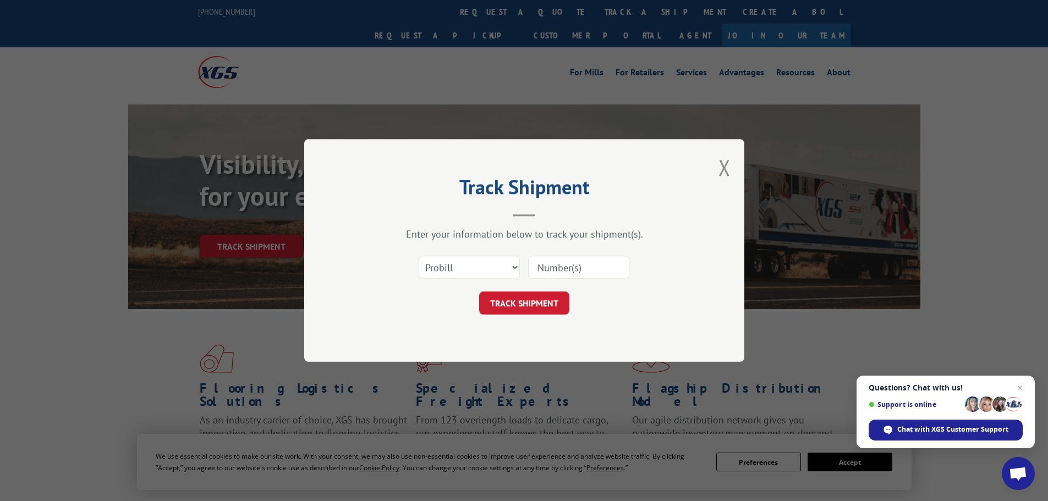
click at [559, 270] on input at bounding box center [578, 267] width 101 height 23
paste input "16955565"
type input "16955565"
click at [536, 316] on div "Track Shipment Enter your information below to track your shipment(s). Select c…" at bounding box center [524, 250] width 440 height 223
click at [529, 308] on button "TRACK SHIPMENT" at bounding box center [524, 303] width 90 height 23
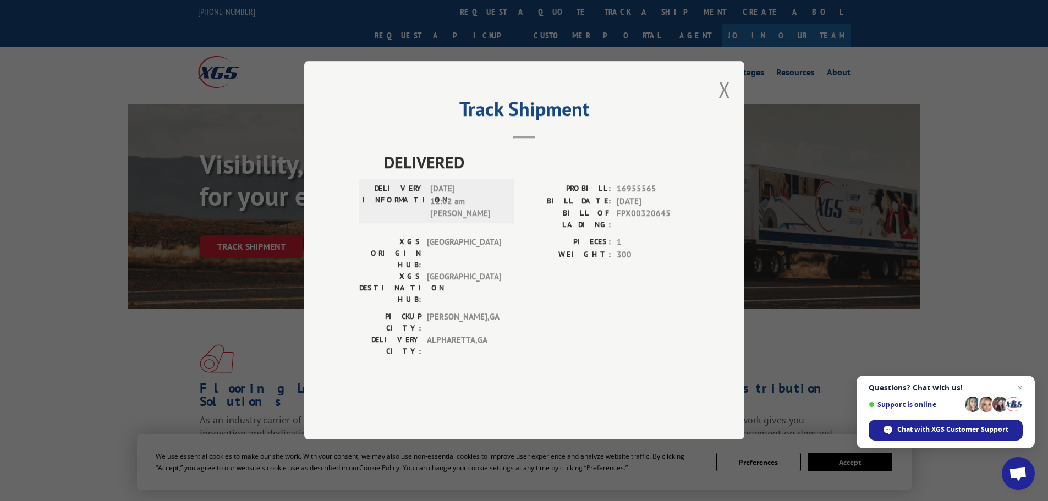
click at [647, 231] on span "FPX00320645" at bounding box center [653, 219] width 73 height 23
click at [721, 104] on button "Close modal" at bounding box center [725, 89] width 12 height 29
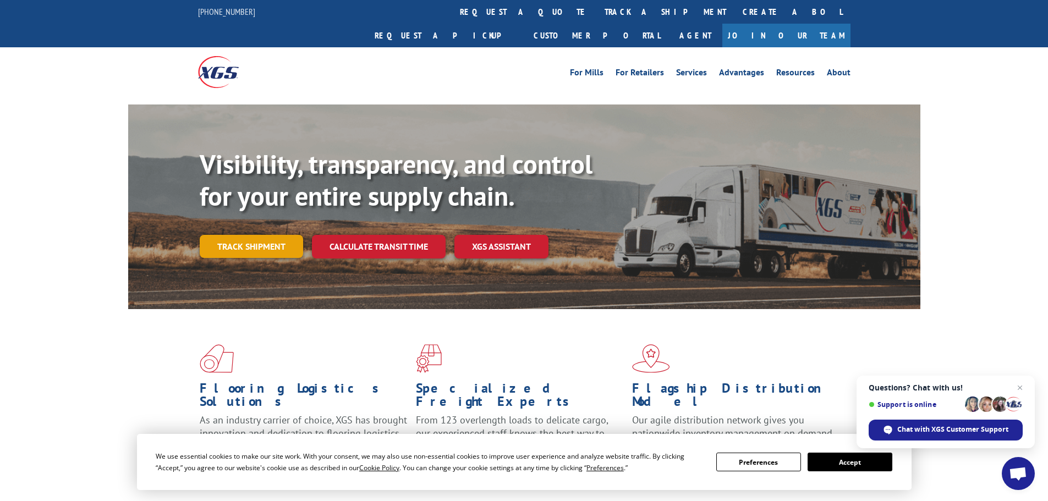
click at [276, 235] on link "Track shipment" at bounding box center [251, 246] width 103 height 23
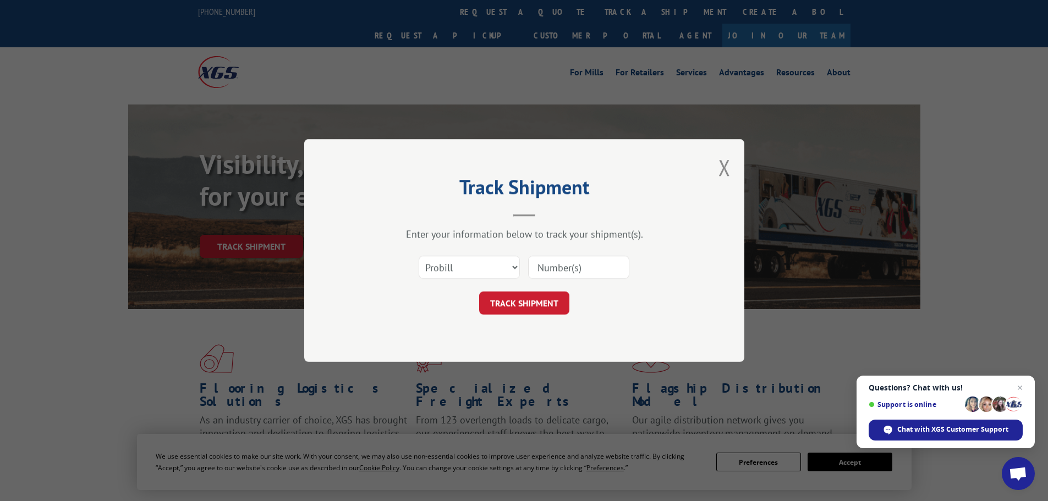
click at [594, 272] on input at bounding box center [578, 267] width 101 height 23
paste input "17551435"
type input "17551435"
click at [532, 305] on button "TRACK SHIPMENT" at bounding box center [524, 303] width 90 height 23
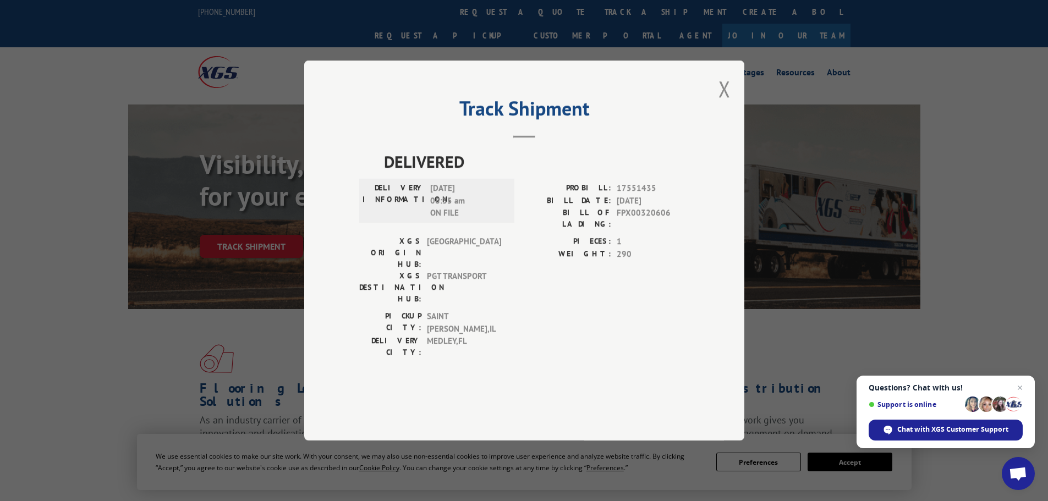
click at [650, 230] on span "FPX00320606" at bounding box center [653, 218] width 73 height 23
click at [719, 103] on button "Close modal" at bounding box center [725, 88] width 12 height 29
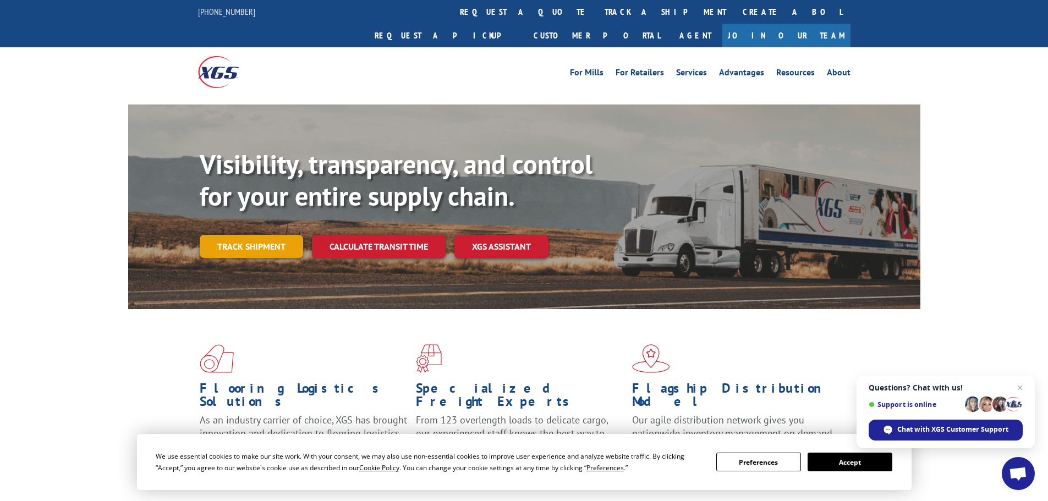
click at [244, 235] on link "Track shipment" at bounding box center [251, 246] width 103 height 23
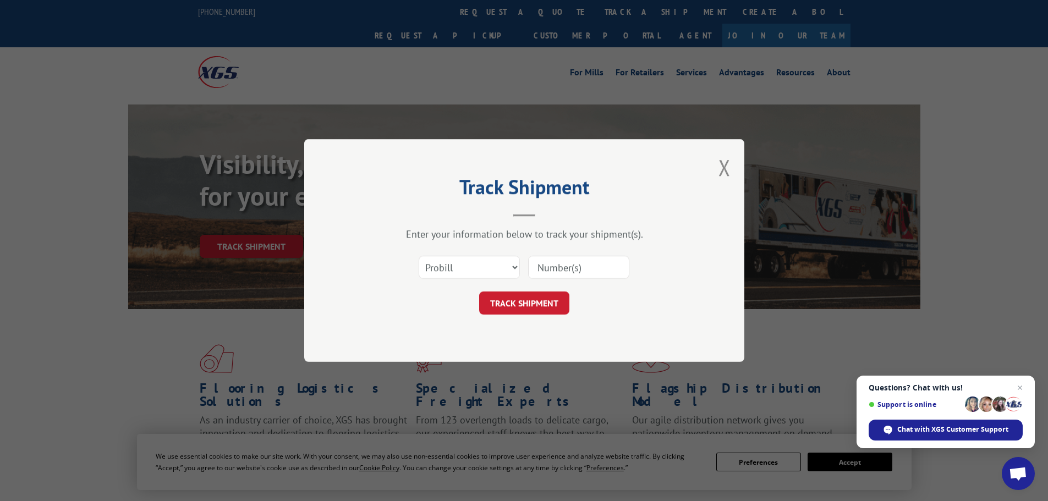
click at [601, 263] on input at bounding box center [578, 267] width 101 height 23
click at [599, 261] on input at bounding box center [578, 267] width 101 height 23
paste input "17551439"
type input "17551439"
click at [541, 304] on button "TRACK SHIPMENT" at bounding box center [524, 303] width 90 height 23
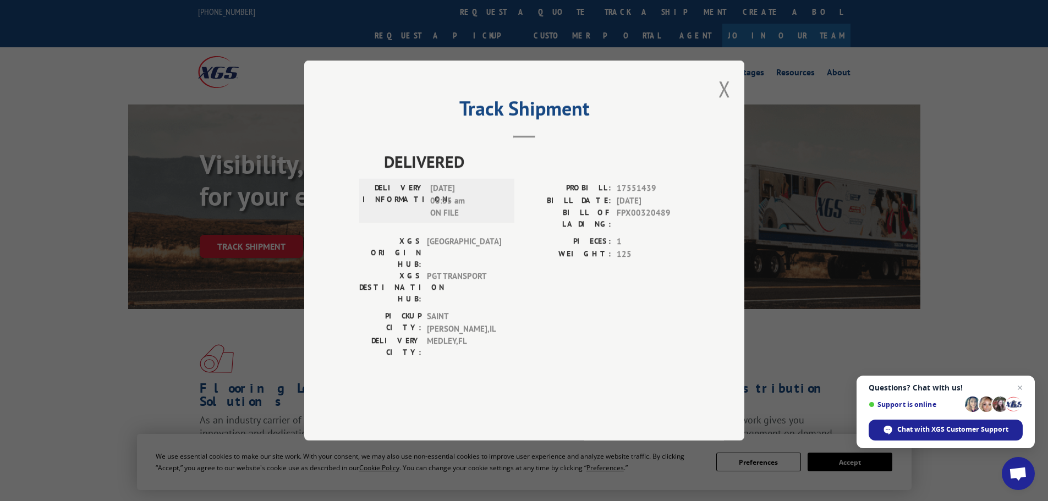
click at [651, 230] on span "FPX00320489" at bounding box center [653, 218] width 73 height 23
click at [734, 117] on div "Track Shipment DELIVERED DELIVERY INFORMATION: [DATE] 08:35 am ON FILE PROBILL:…" at bounding box center [524, 251] width 440 height 380
click at [727, 103] on button "Close modal" at bounding box center [725, 88] width 12 height 29
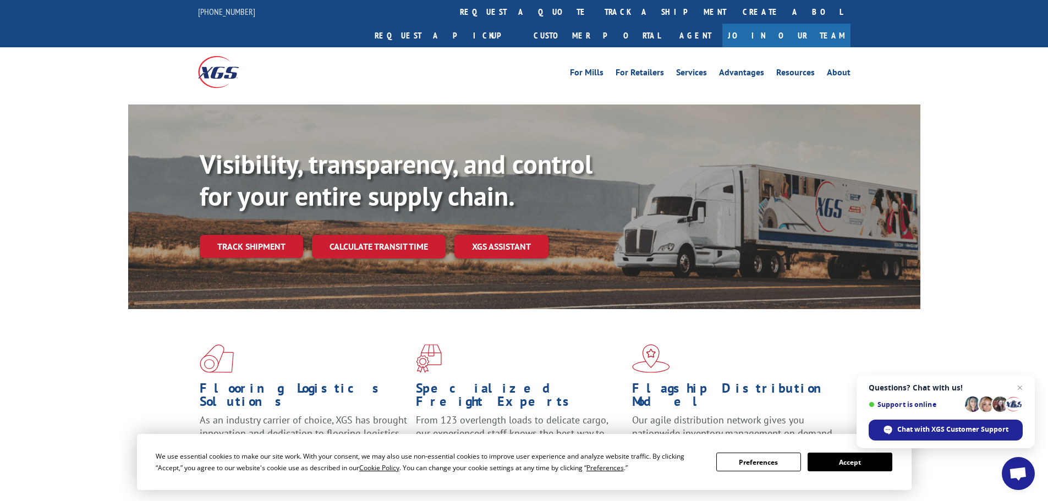
click at [296, 206] on div "Visibility, transparency, and control for your entire supply chain. Track shipm…" at bounding box center [560, 226] width 721 height 154
click at [286, 235] on link "Track shipment" at bounding box center [251, 246] width 103 height 23
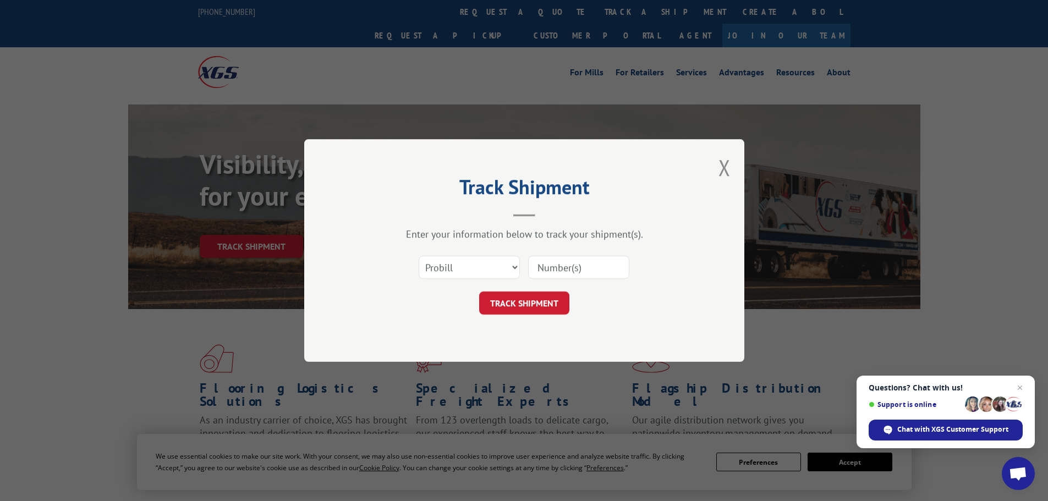
click at [599, 262] on input at bounding box center [578, 267] width 101 height 23
paste input "17549647"
type input "17549647"
click at [555, 301] on button "TRACK SHIPMENT" at bounding box center [524, 303] width 90 height 23
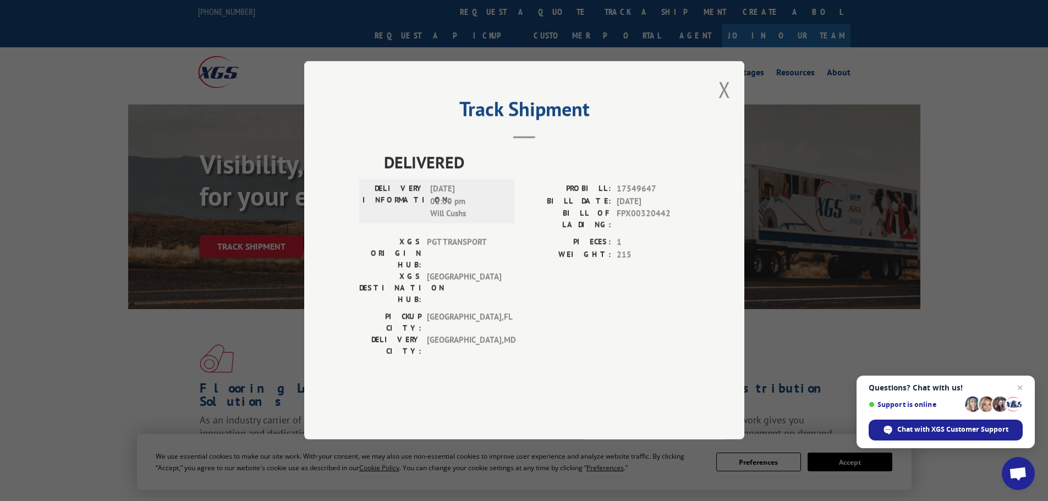
click at [651, 231] on span "FPX00320442" at bounding box center [653, 219] width 73 height 23
click at [726, 104] on button "Close modal" at bounding box center [725, 89] width 12 height 29
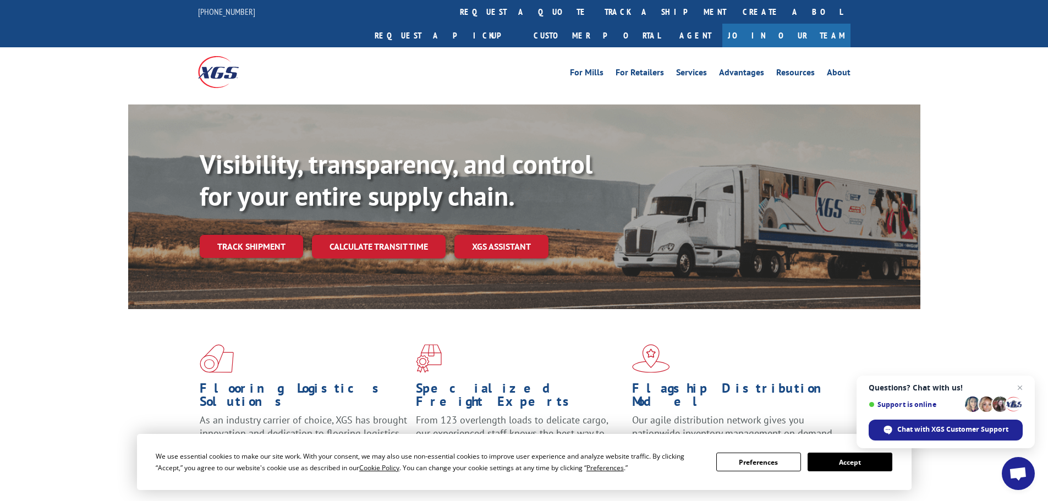
drag, startPoint x: 270, startPoint y: 213, endPoint x: 337, endPoint y: 227, distance: 68.4
click at [270, 235] on link "Track shipment" at bounding box center [251, 246] width 103 height 23
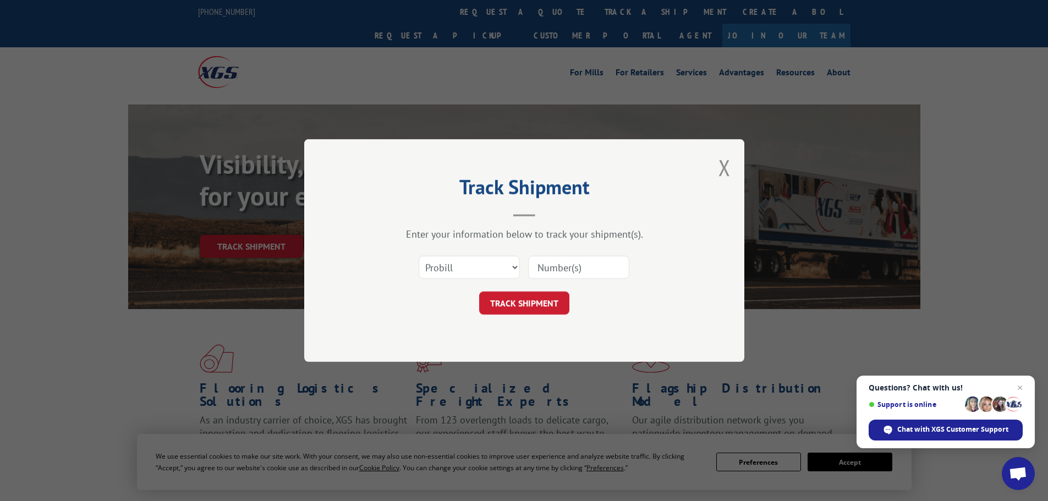
click at [575, 267] on input at bounding box center [578, 267] width 101 height 23
paste input "17409404"
type input "17409404"
click at [533, 304] on button "TRACK SHIPMENT" at bounding box center [524, 303] width 90 height 23
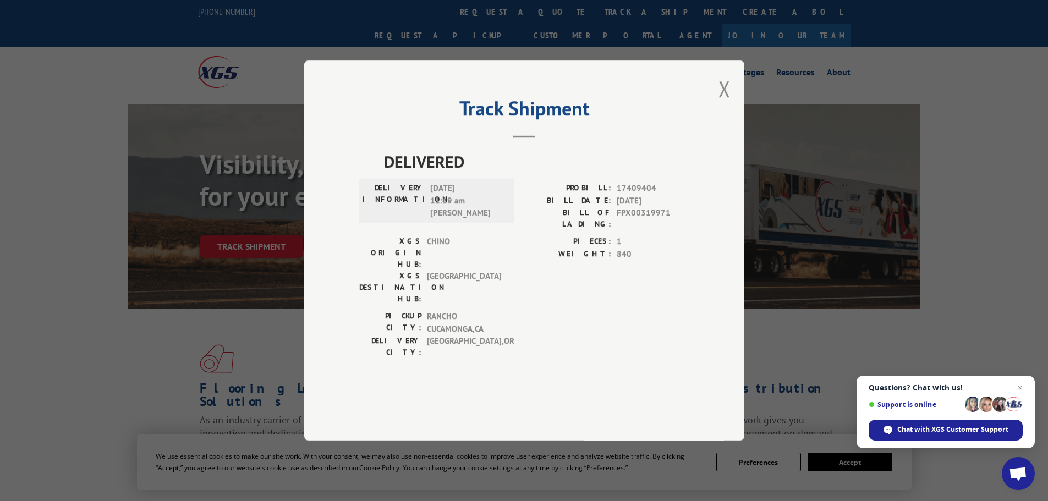
click at [636, 230] on span "FPX00319971" at bounding box center [653, 218] width 73 height 23
click at [631, 230] on span "FPX00319971" at bounding box center [653, 218] width 73 height 23
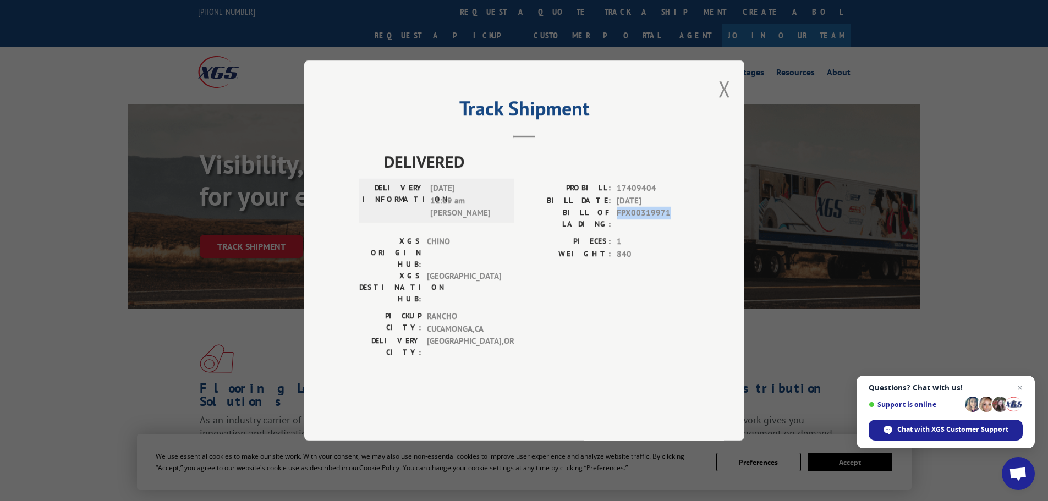
click at [631, 230] on span "FPX00319971" at bounding box center [653, 218] width 73 height 23
click at [741, 117] on div "Track Shipment DELIVERED DELIVERY INFORMATION: [DATE] 11:19 am [PERSON_NAME]: 1…" at bounding box center [524, 251] width 440 height 380
click at [729, 103] on button "Close modal" at bounding box center [725, 88] width 12 height 29
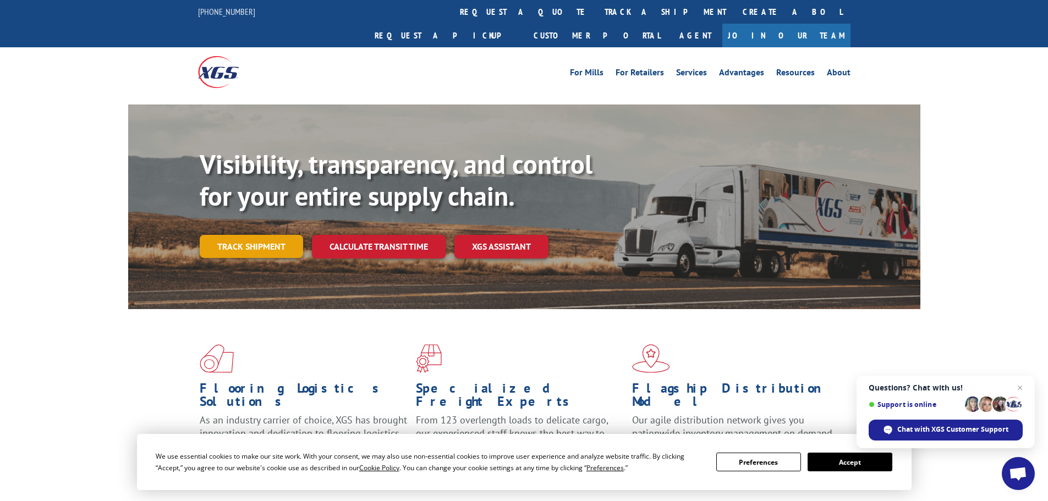
click at [274, 235] on link "Track shipment" at bounding box center [251, 246] width 103 height 23
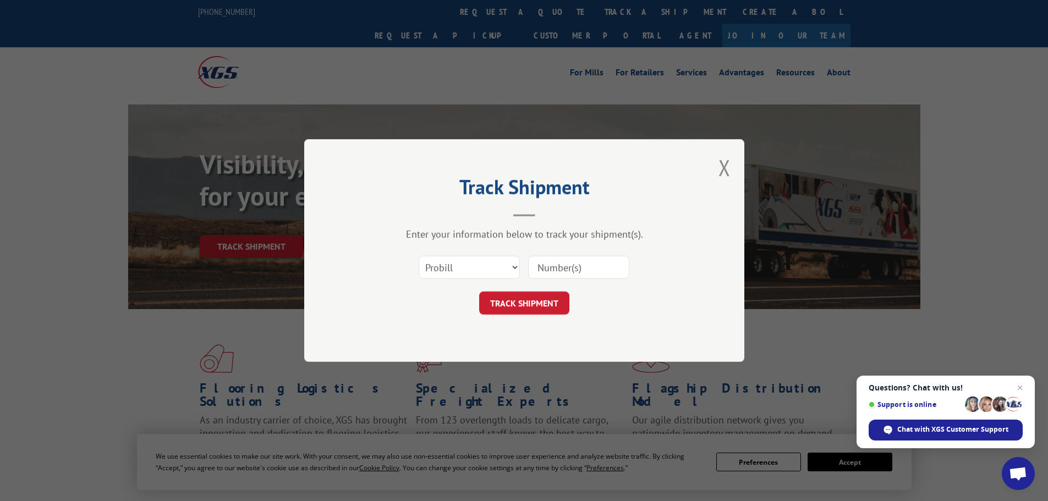
click at [582, 283] on div "Select category... Probill BOL PO" at bounding box center [524, 267] width 330 height 36
click at [568, 272] on input at bounding box center [578, 267] width 101 height 23
paste input "17386468"
type input "17386468"
click at [528, 304] on button "TRACK SHIPMENT" at bounding box center [524, 303] width 90 height 23
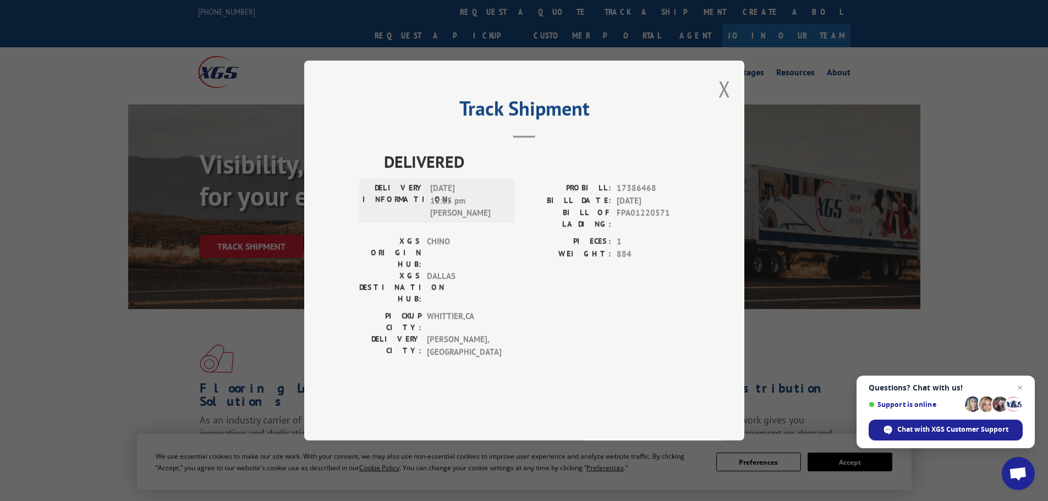
click at [658, 230] on span "FPA01220571" at bounding box center [653, 218] width 73 height 23
click at [733, 122] on div "Track Shipment DELIVERED DELIVERY INFORMATION: [DATE] 12:15 pm [PERSON_NAME]: 1…" at bounding box center [524, 251] width 440 height 380
click at [724, 103] on button "Close modal" at bounding box center [725, 88] width 12 height 29
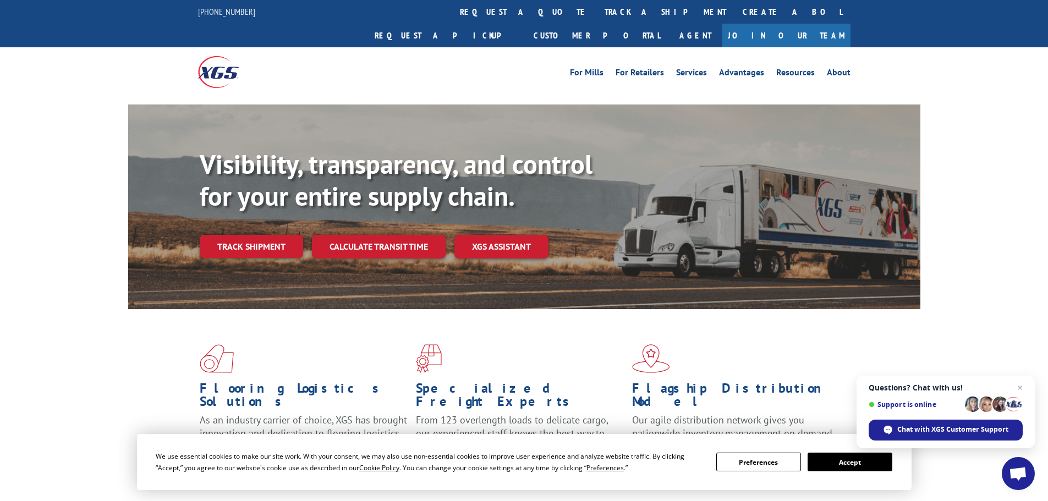
drag, startPoint x: 255, startPoint y: 218, endPoint x: 282, endPoint y: 217, distance: 27.0
click at [255, 235] on link "Track shipment" at bounding box center [251, 246] width 103 height 23
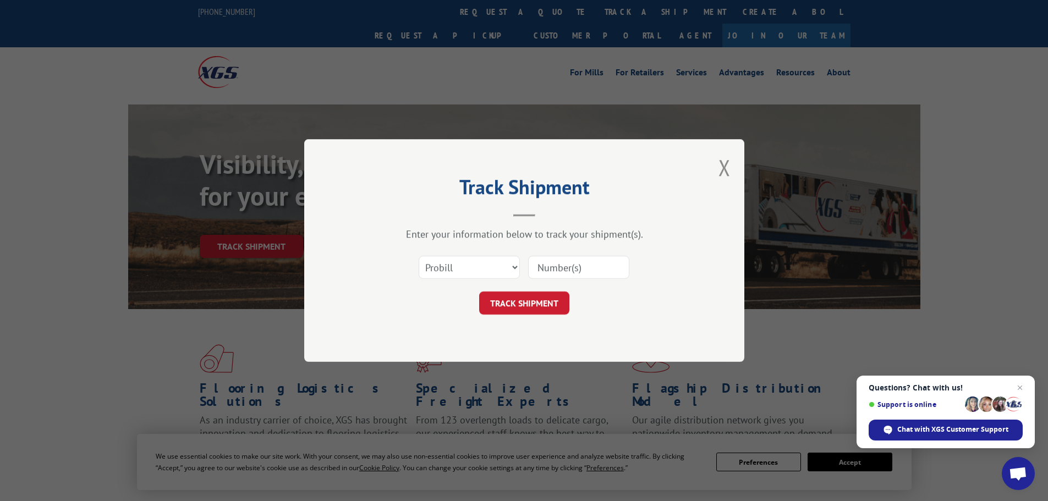
drag, startPoint x: 566, startPoint y: 265, endPoint x: 568, endPoint y: 272, distance: 7.5
click at [566, 265] on input at bounding box center [578, 267] width 101 height 23
paste input "17549064"
type input "17549064"
click at [552, 299] on button "TRACK SHIPMENT" at bounding box center [524, 303] width 90 height 23
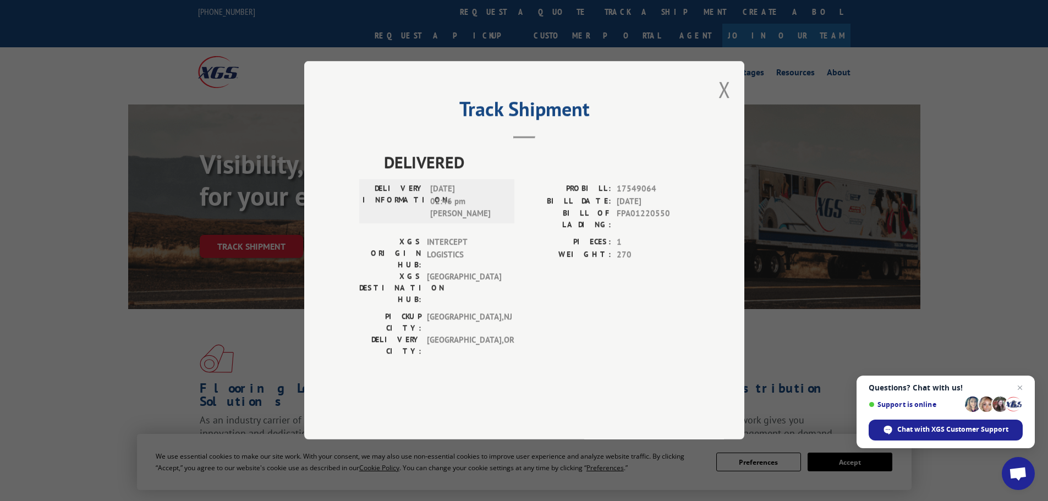
click at [649, 231] on span "FPA01220550" at bounding box center [653, 219] width 73 height 23
click at [642, 231] on span "FPA01220550" at bounding box center [653, 219] width 73 height 23
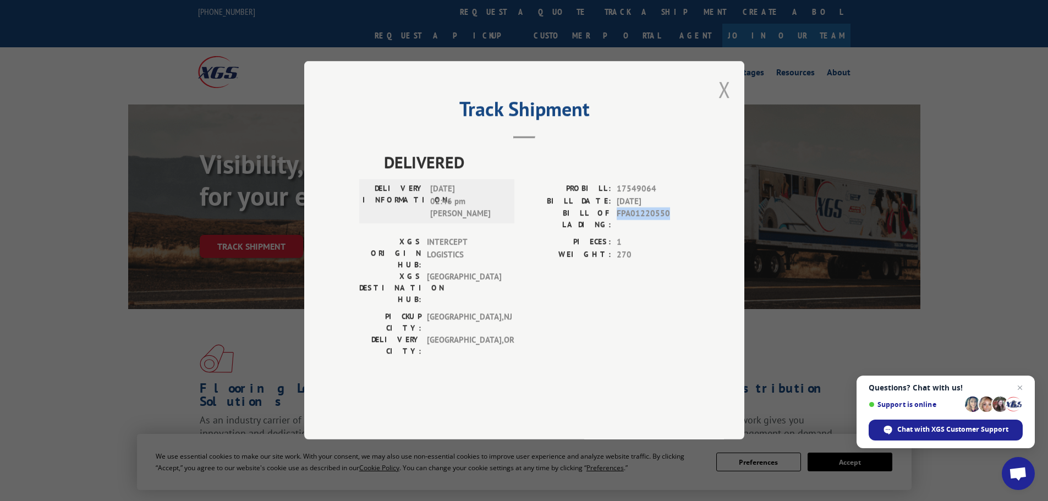
click at [724, 104] on button "Close modal" at bounding box center [725, 89] width 12 height 29
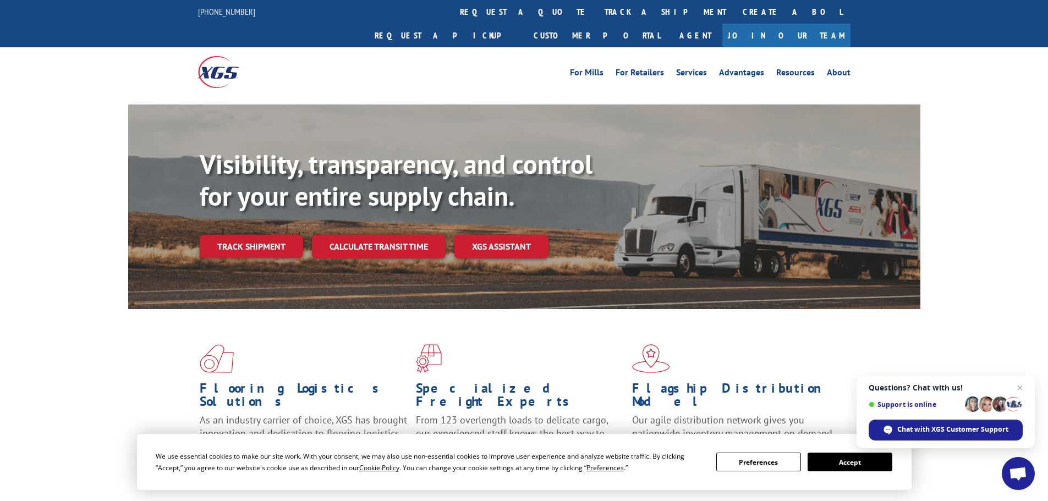
drag, startPoint x: 276, startPoint y: 219, endPoint x: 6, endPoint y: 163, distance: 276.5
click at [276, 235] on link "Track shipment" at bounding box center [251, 246] width 103 height 23
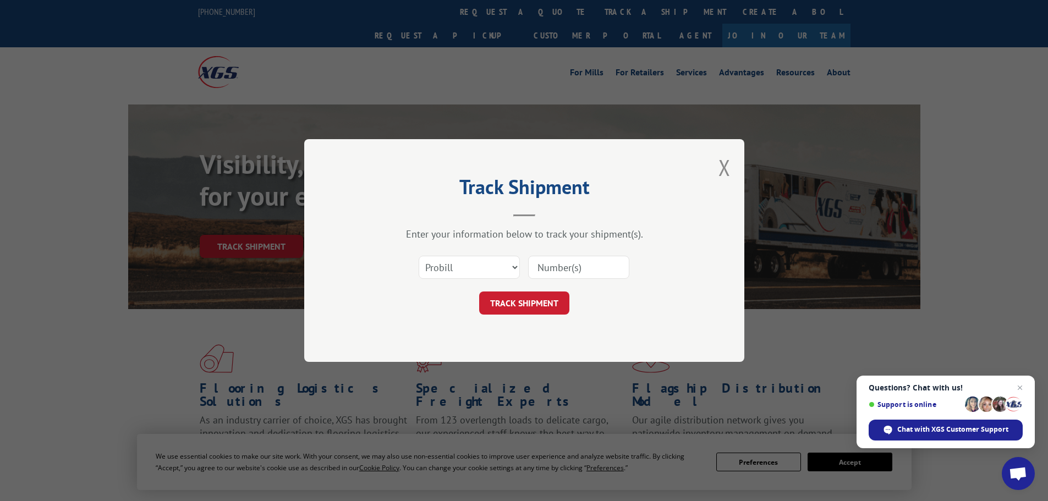
click at [574, 268] on input at bounding box center [578, 267] width 101 height 23
paste input "17409475"
type input "17409475"
click at [551, 308] on button "TRACK SHIPMENT" at bounding box center [524, 303] width 90 height 23
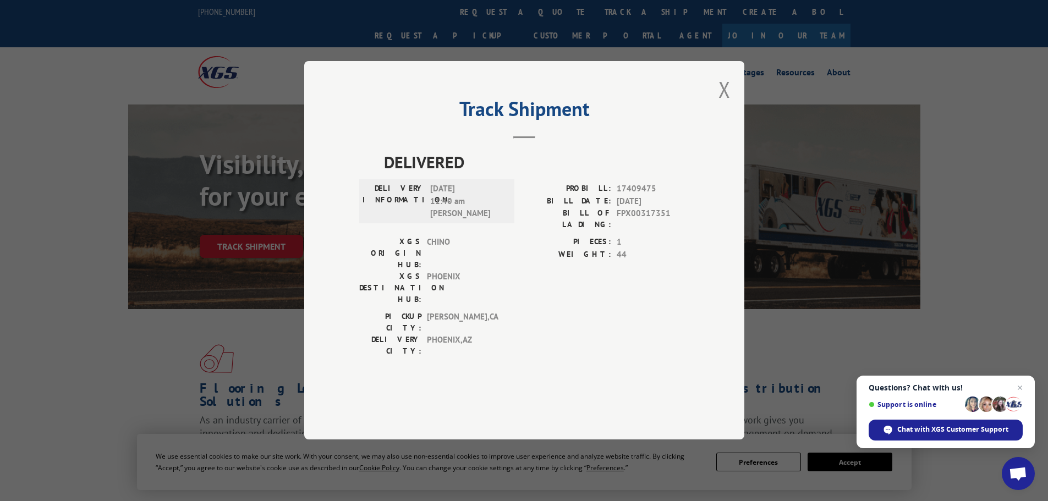
click at [639, 231] on span "FPX00317351" at bounding box center [653, 219] width 73 height 23
click at [733, 118] on div "Track Shipment DELIVERED DELIVERY INFORMATION: [DATE] 11:40 am [PERSON_NAME]: 1…" at bounding box center [524, 250] width 440 height 379
click at [730, 104] on button "Close modal" at bounding box center [725, 89] width 12 height 29
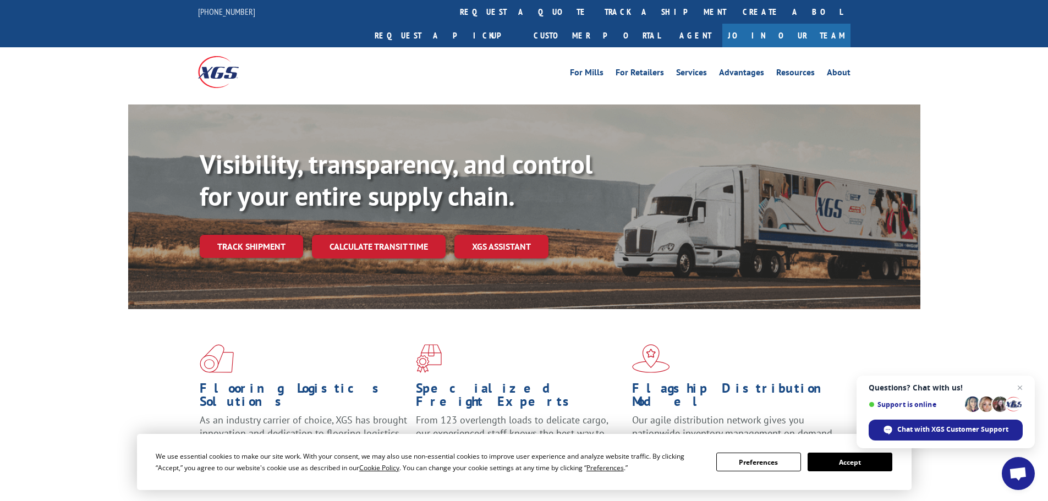
click at [242, 235] on link "Track shipment" at bounding box center [251, 246] width 103 height 23
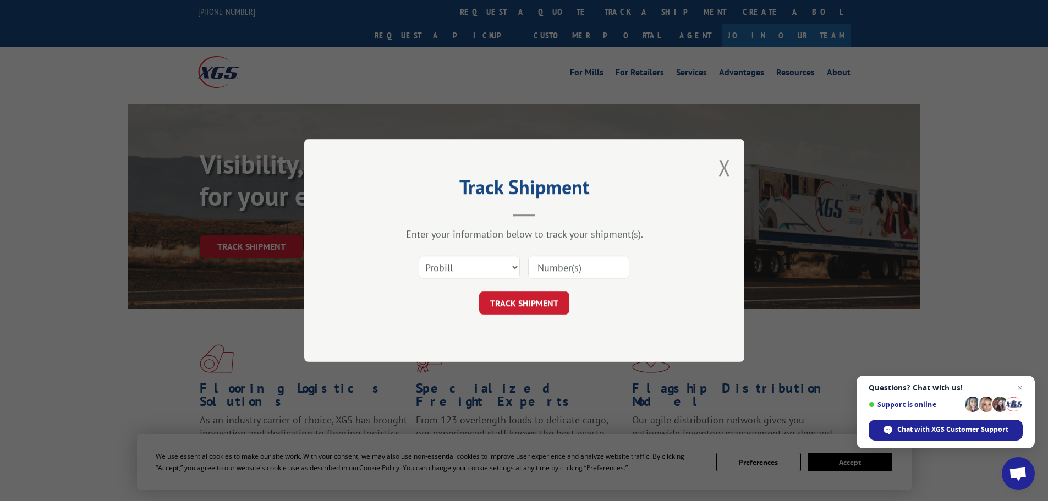
click at [571, 277] on input at bounding box center [578, 267] width 101 height 23
paste input "17537245"
type input "17537245"
click at [535, 305] on button "TRACK SHIPMENT" at bounding box center [524, 303] width 90 height 23
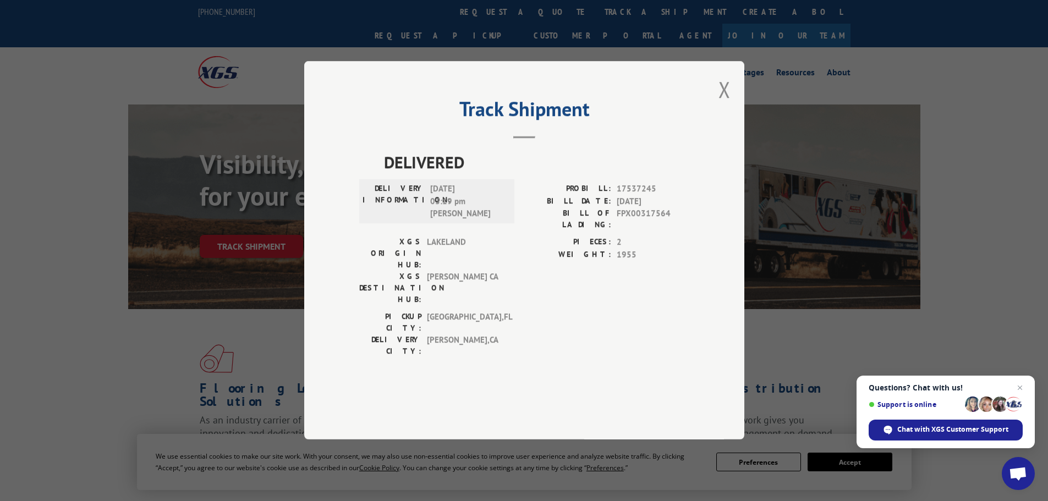
click at [634, 231] on span "FPX00317564" at bounding box center [653, 219] width 73 height 23
click at [721, 104] on button "Close modal" at bounding box center [725, 89] width 12 height 29
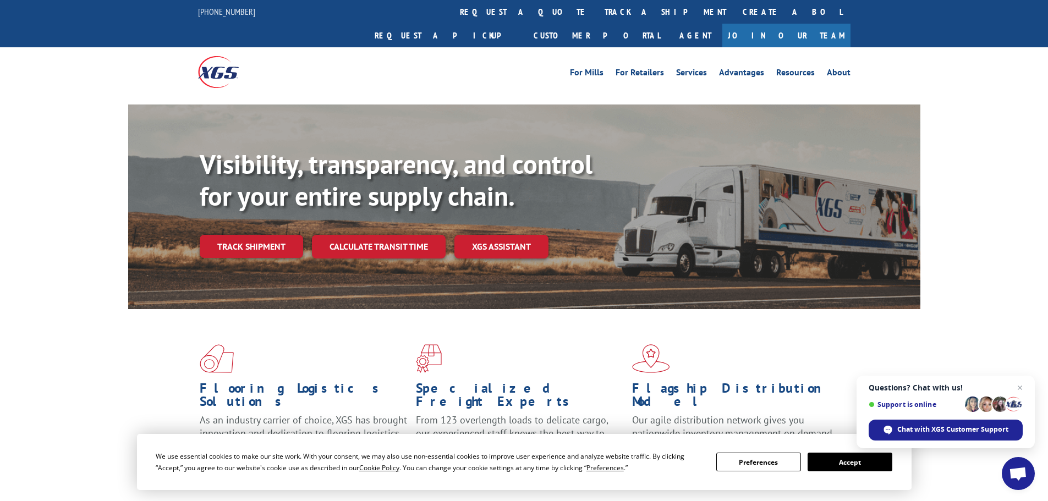
click at [241, 236] on div "Visibility, transparency, and control for your entire supply chain. Track shipm…" at bounding box center [560, 226] width 721 height 154
click at [241, 235] on link "Track shipment" at bounding box center [251, 246] width 103 height 23
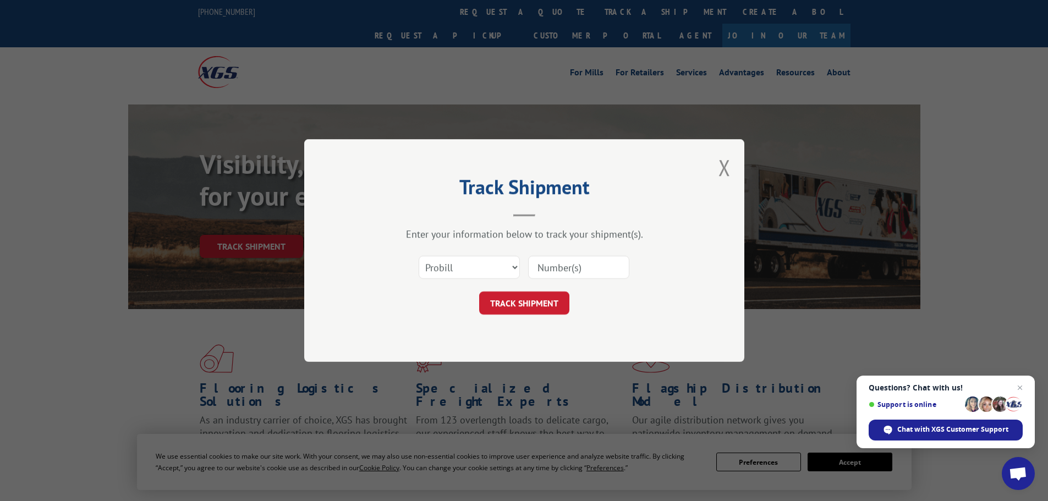
click at [569, 278] on input at bounding box center [578, 267] width 101 height 23
paste input "16055441"
type input "16055441"
click at [555, 300] on button "TRACK SHIPMENT" at bounding box center [524, 303] width 90 height 23
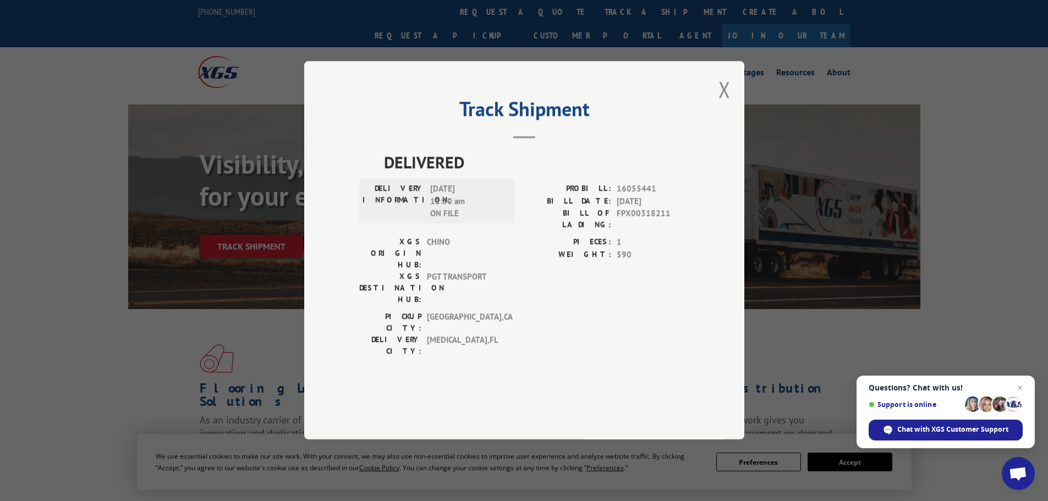
click at [655, 231] on span "FPX00318211" at bounding box center [653, 219] width 73 height 23
click at [726, 104] on button "Close modal" at bounding box center [725, 89] width 12 height 29
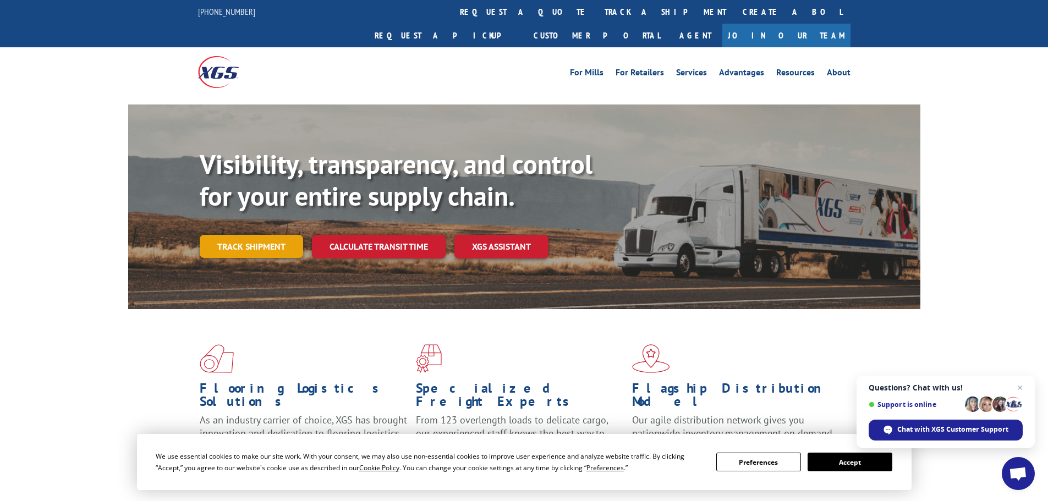
click at [258, 235] on link "Track shipment" at bounding box center [251, 246] width 103 height 23
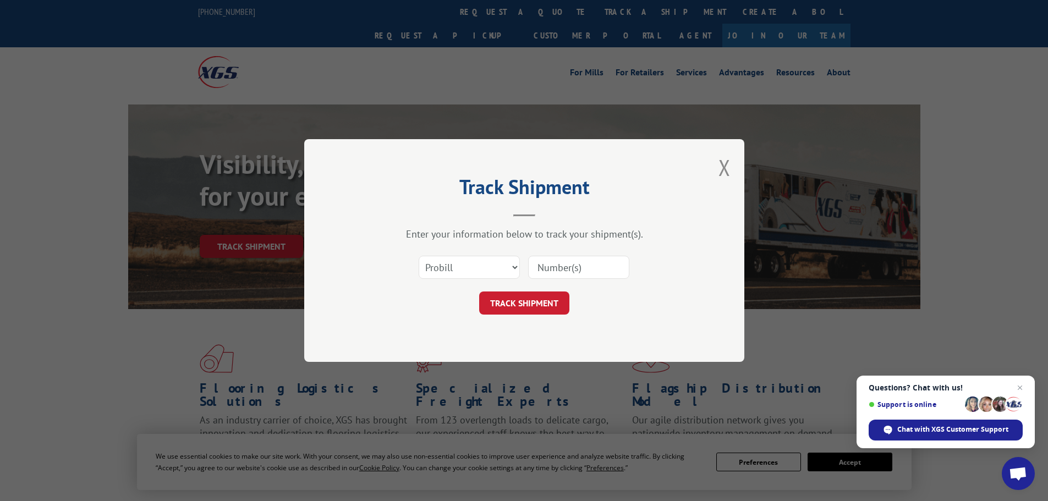
drag, startPoint x: 598, startPoint y: 267, endPoint x: 591, endPoint y: 270, distance: 7.4
click at [598, 267] on input at bounding box center [578, 267] width 101 height 23
paste input "17539327"
type input "17539327"
click at [551, 306] on button "TRACK SHIPMENT" at bounding box center [524, 303] width 90 height 23
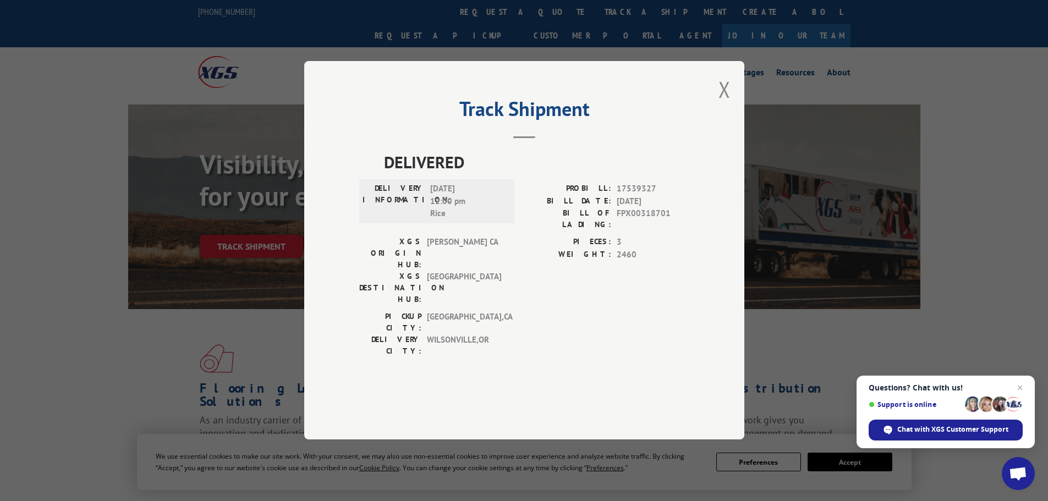
click at [634, 231] on span "FPX00318701" at bounding box center [653, 219] width 73 height 23
click at [725, 104] on button "Close modal" at bounding box center [725, 89] width 12 height 29
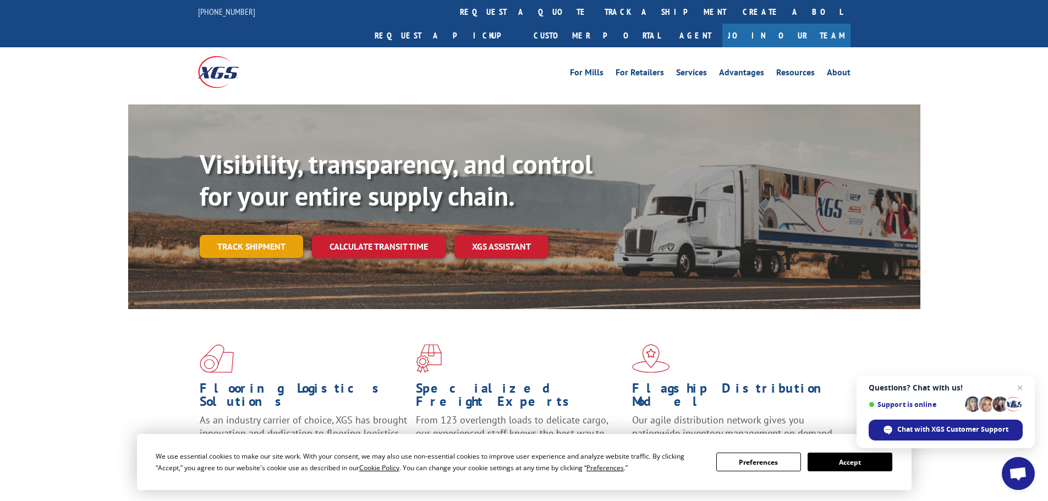
click at [245, 235] on link "Track shipment" at bounding box center [251, 246] width 103 height 23
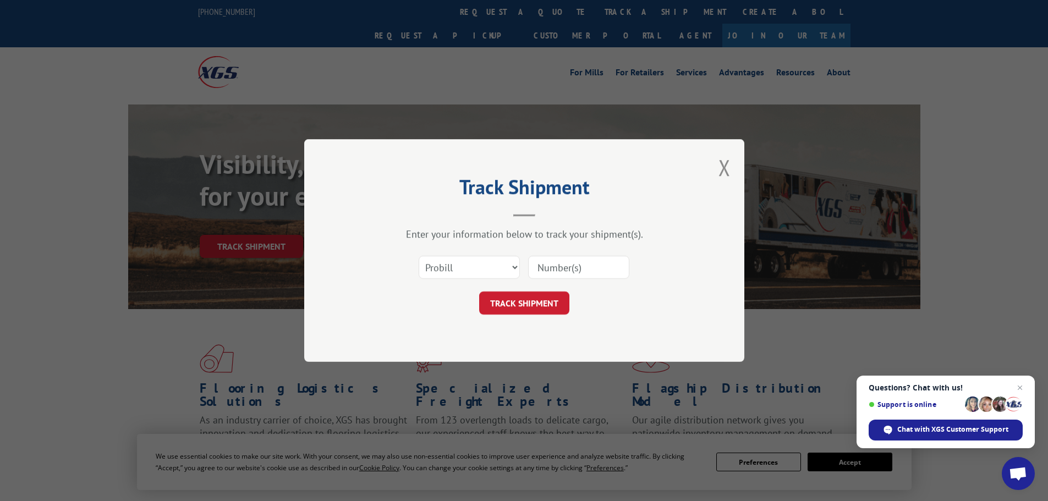
click at [527, 260] on div "Select category... Probill BOL PO" at bounding box center [524, 267] width 330 height 36
click at [541, 264] on input at bounding box center [578, 267] width 101 height 23
paste input "17539328"
type input "17539328"
click at [546, 298] on button "TRACK SHIPMENT" at bounding box center [524, 303] width 90 height 23
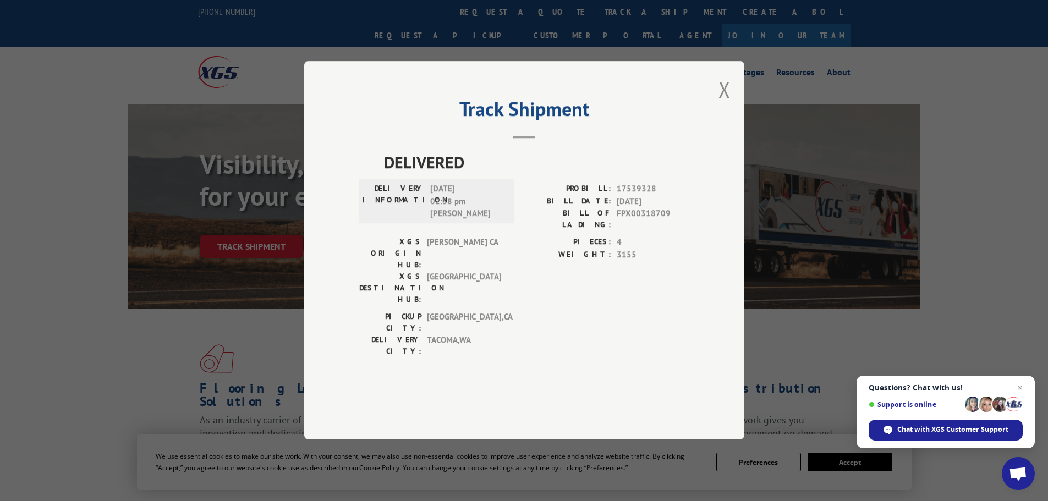
click at [649, 231] on span "FPX00318709" at bounding box center [653, 219] width 73 height 23
click at [731, 119] on div "Track Shipment DELIVERED DELIVERY INFORMATION: [DATE] 02:38 pm [PERSON_NAME]: 1…" at bounding box center [524, 250] width 440 height 379
click at [722, 104] on button "Close modal" at bounding box center [725, 89] width 12 height 29
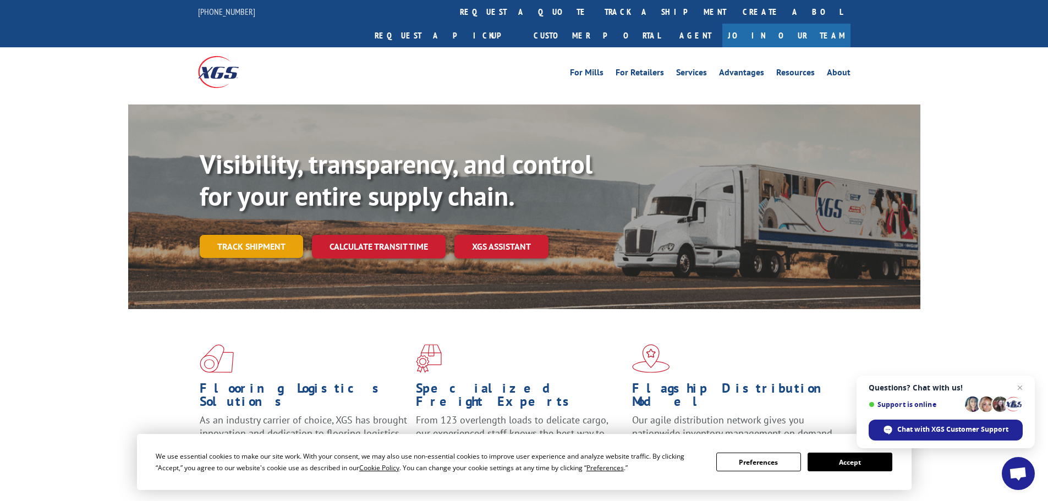
click at [261, 235] on link "Track shipment" at bounding box center [251, 246] width 103 height 23
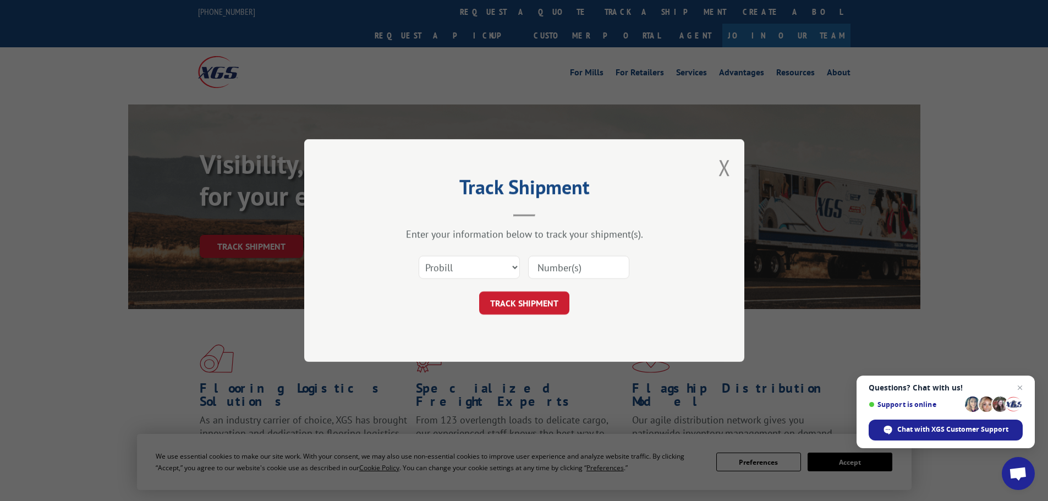
click at [578, 255] on div at bounding box center [578, 267] width 101 height 25
click at [584, 264] on input at bounding box center [578, 267] width 101 height 23
paste input "17543873"
type input "17543873"
click at [534, 307] on button "TRACK SHIPMENT" at bounding box center [524, 303] width 90 height 23
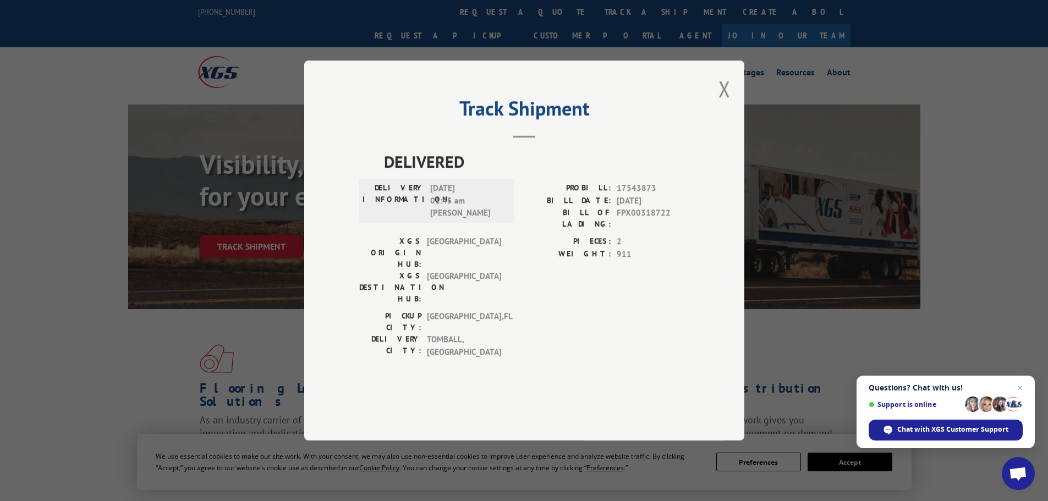
click at [627, 230] on span "FPX00318722" at bounding box center [653, 218] width 73 height 23
click at [730, 103] on button "Close modal" at bounding box center [725, 88] width 12 height 29
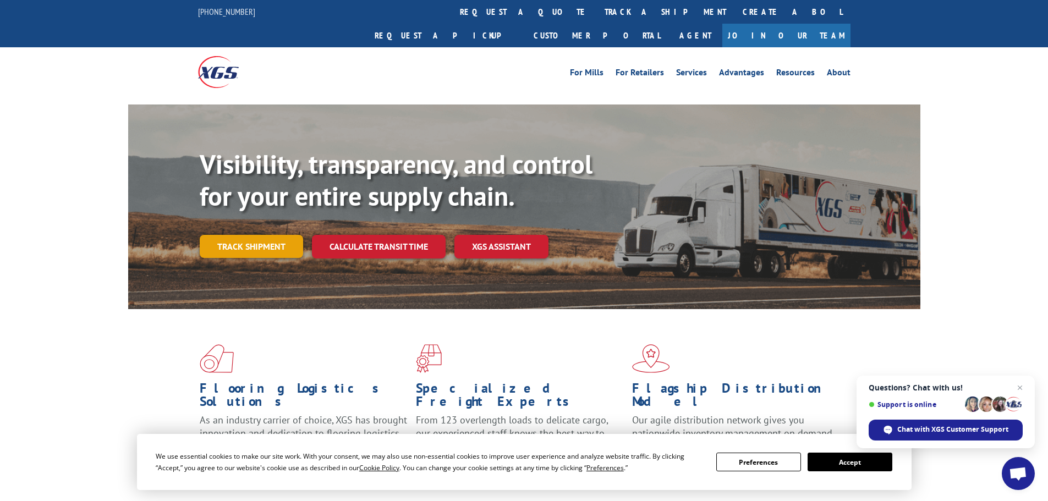
click at [267, 235] on link "Track shipment" at bounding box center [251, 246] width 103 height 23
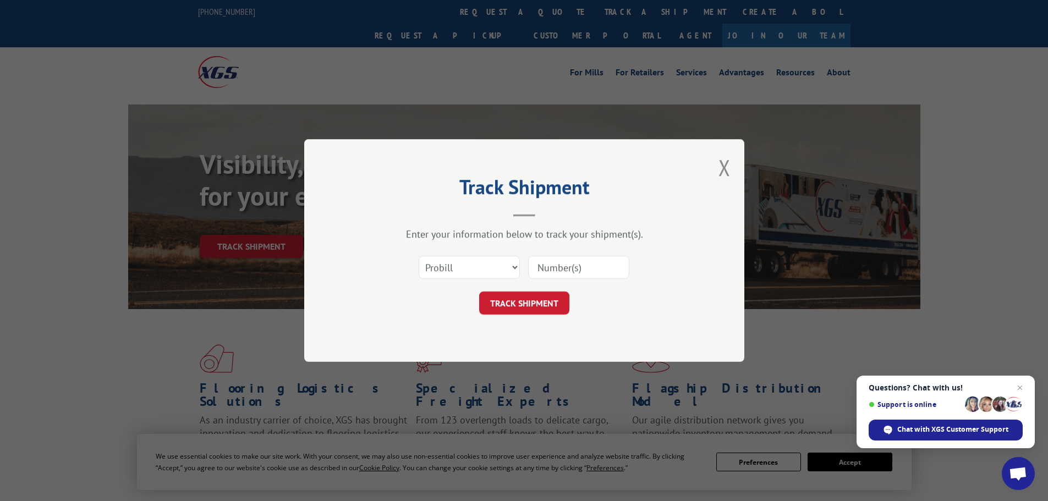
click at [621, 266] on input at bounding box center [578, 267] width 101 height 23
paste input "17538904"
type input "17538904"
click at [555, 295] on button "TRACK SHIPMENT" at bounding box center [524, 303] width 90 height 23
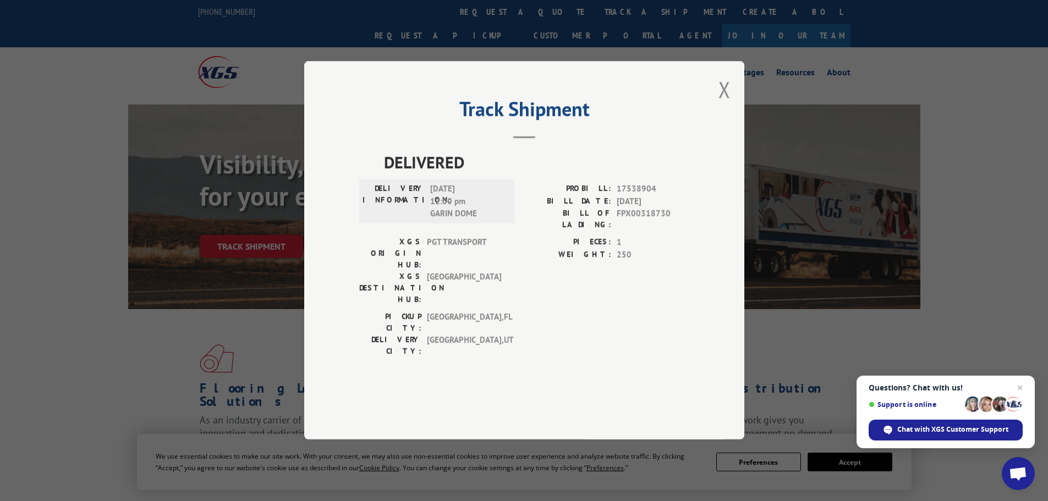
click at [638, 231] on span "FPX00318730" at bounding box center [653, 219] width 73 height 23
click at [735, 125] on div "Track Shipment DELIVERED DELIVERY INFORMATION: [DATE] 12:00 pm GARIN DOME PROBI…" at bounding box center [524, 250] width 440 height 379
click at [721, 104] on button "Close modal" at bounding box center [725, 89] width 12 height 29
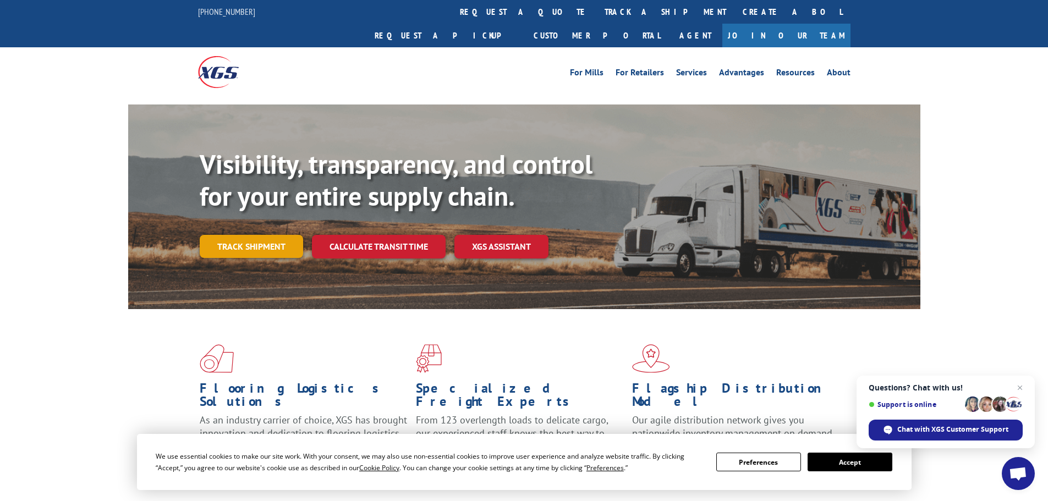
click at [238, 235] on link "Track shipment" at bounding box center [251, 246] width 103 height 23
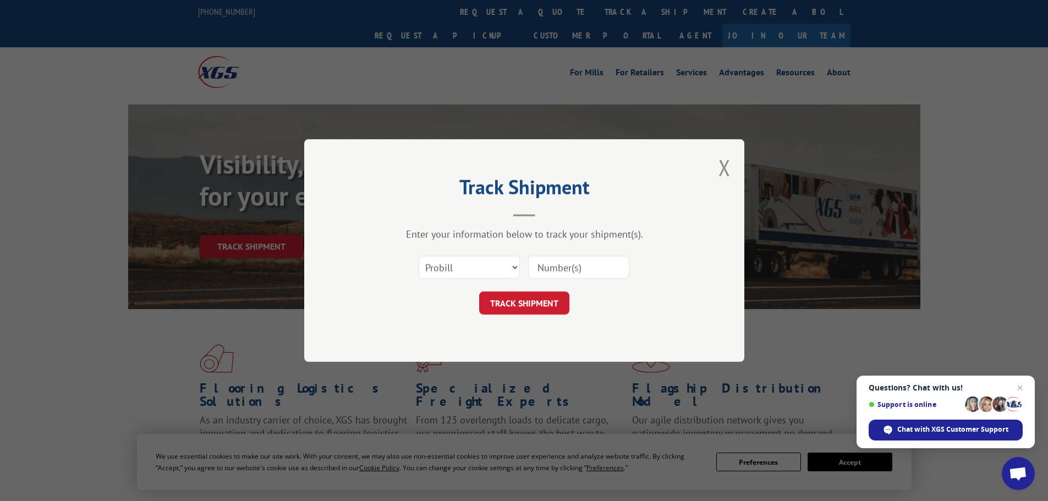
click at [548, 273] on input at bounding box center [578, 267] width 101 height 23
paste input "17538677"
click at [563, 296] on button "TRACK SHIPMENT" at bounding box center [524, 303] width 90 height 23
type input "17538677"
click at [529, 306] on button "TRACK SHIPMENT" at bounding box center [524, 303] width 90 height 23
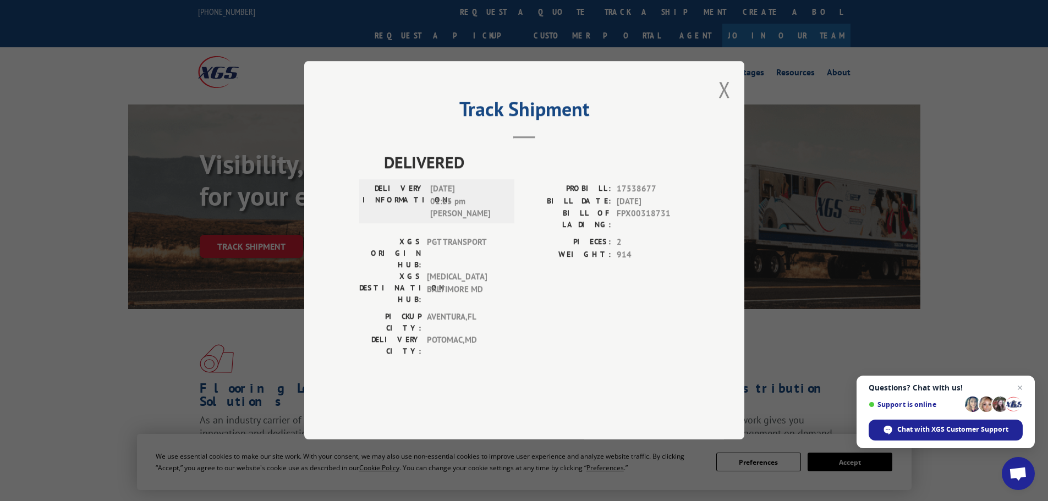
click at [653, 231] on span "FPX00318731" at bounding box center [653, 219] width 73 height 23
click at [652, 231] on span "FPX00318731" at bounding box center [653, 219] width 73 height 23
click at [726, 104] on button "Close modal" at bounding box center [725, 89] width 12 height 29
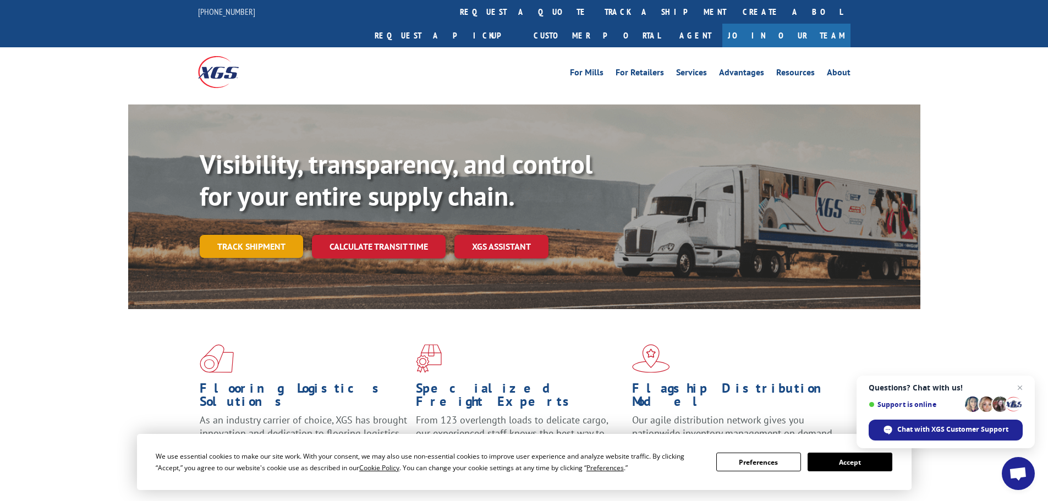
drag, startPoint x: 232, startPoint y: 235, endPoint x: 231, endPoint y: 230, distance: 5.6
click at [231, 234] on div "Visibility, transparency, and control for your entire supply chain. Track shipm…" at bounding box center [560, 226] width 721 height 154
click at [248, 235] on link "Track shipment" at bounding box center [251, 246] width 103 height 23
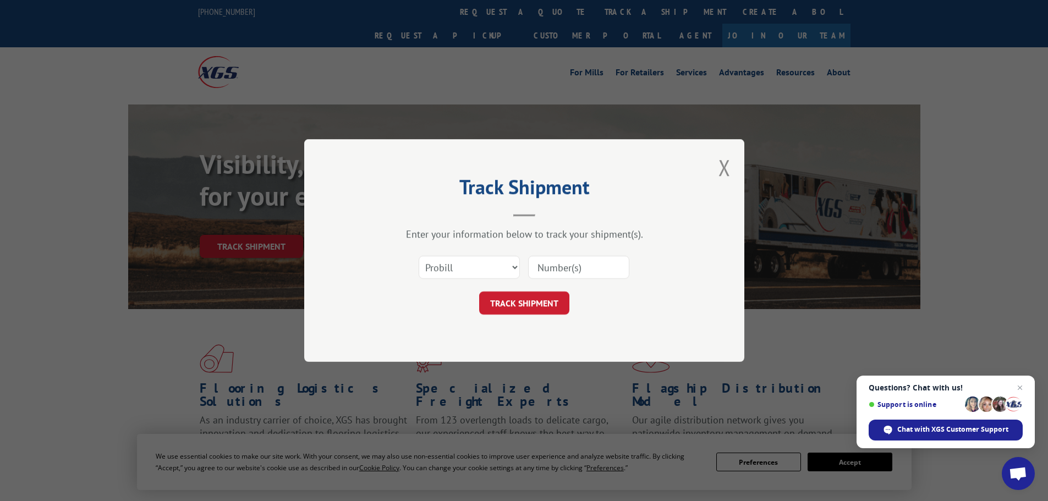
click at [567, 267] on input at bounding box center [578, 267] width 101 height 23
paste input "17207942"
type input "17207942"
click at [547, 289] on form "Select category... Probill BOL PO 17207942 TRACK SHIPMENT" at bounding box center [524, 281] width 330 height 65
click at [550, 296] on button "TRACK SHIPMENT" at bounding box center [524, 303] width 90 height 23
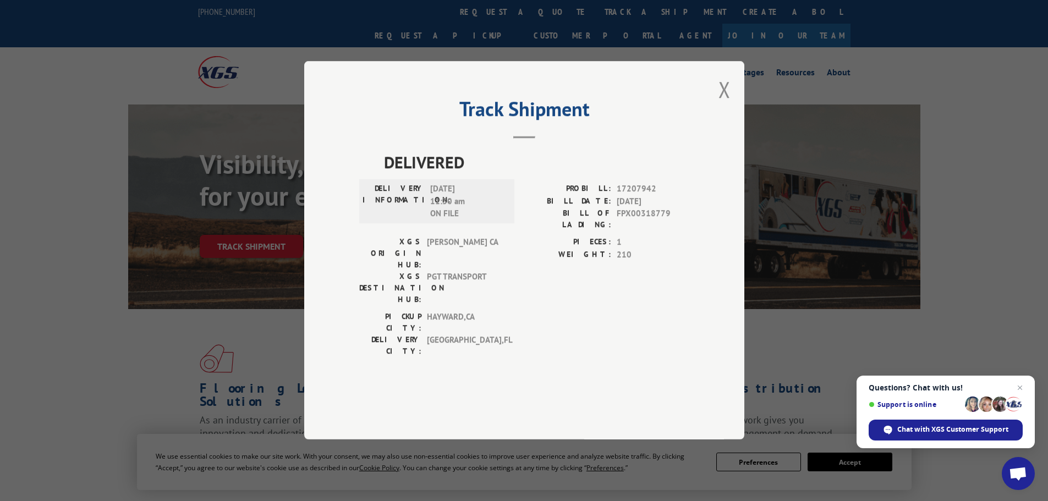
click at [640, 231] on span "FPX00318779" at bounding box center [653, 219] width 73 height 23
click at [732, 119] on div "Track Shipment DELIVERED DELIVERY INFORMATION: [DATE] 11:30 am ON FILE PROBILL:…" at bounding box center [524, 250] width 440 height 379
click at [726, 104] on button "Close modal" at bounding box center [725, 89] width 12 height 29
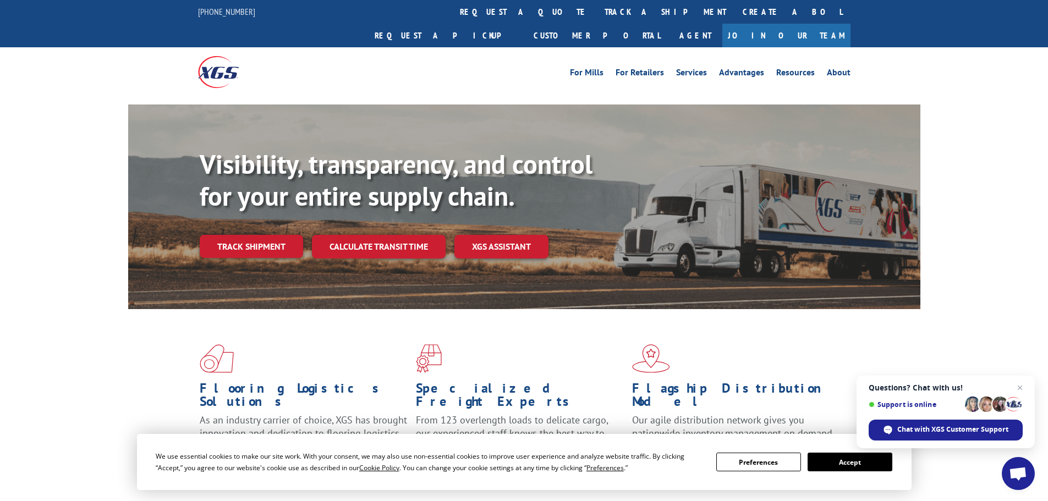
click at [237, 235] on link "Track shipment" at bounding box center [251, 246] width 103 height 23
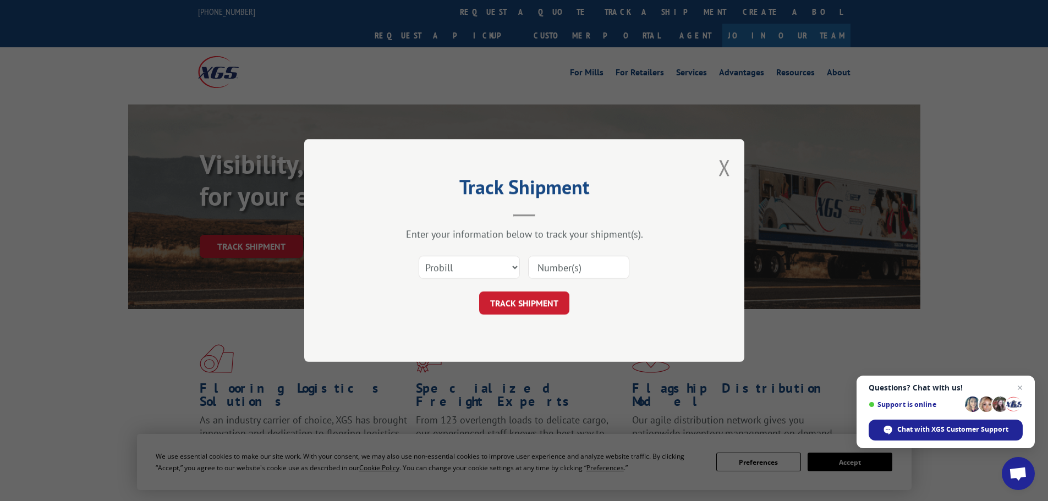
drag, startPoint x: 571, startPoint y: 268, endPoint x: 572, endPoint y: 279, distance: 11.1
click at [571, 268] on input at bounding box center [578, 267] width 101 height 23
paste input "17543668"
type input "17543668"
click at [548, 296] on button "TRACK SHIPMENT" at bounding box center [524, 303] width 90 height 23
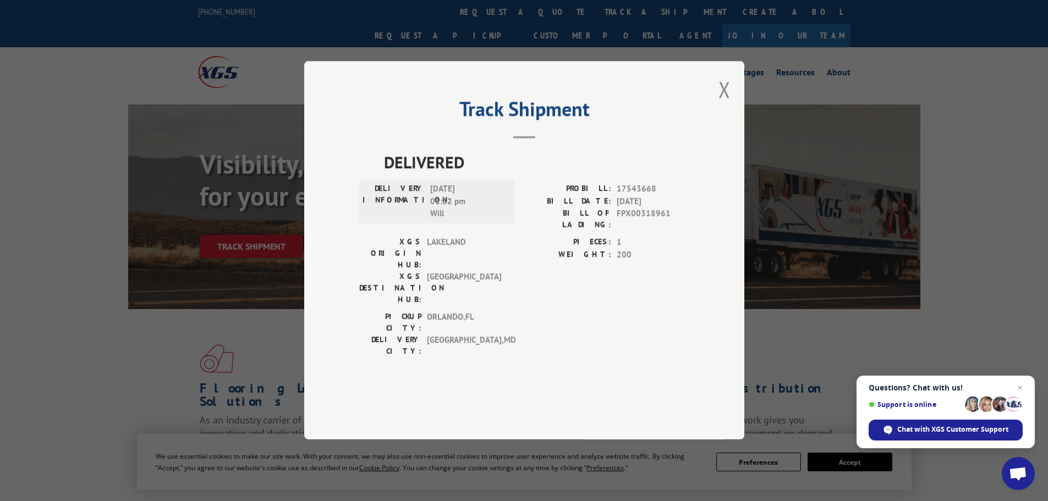
click at [638, 231] on span "FPX00318961" at bounding box center [653, 219] width 73 height 23
click at [729, 104] on button "Close modal" at bounding box center [725, 89] width 12 height 29
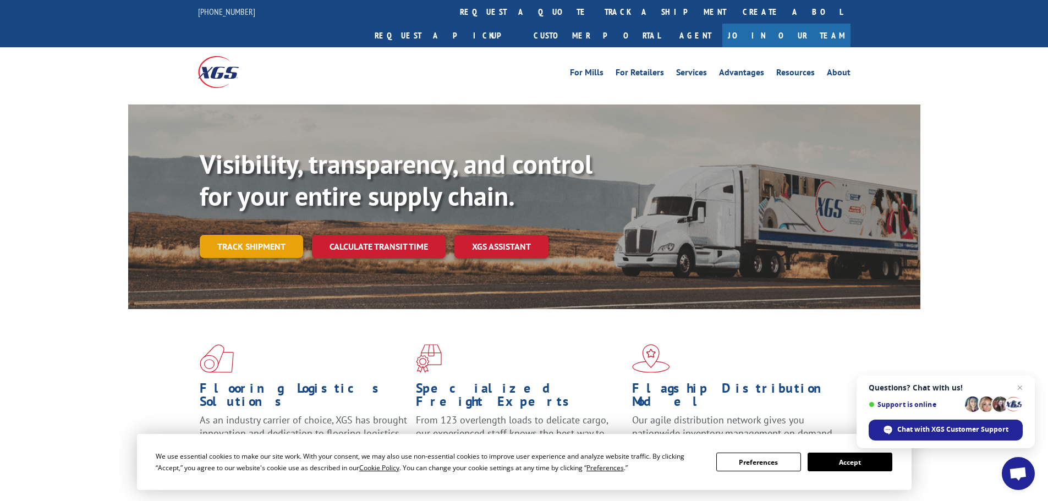
click at [259, 235] on link "Track shipment" at bounding box center [251, 246] width 103 height 23
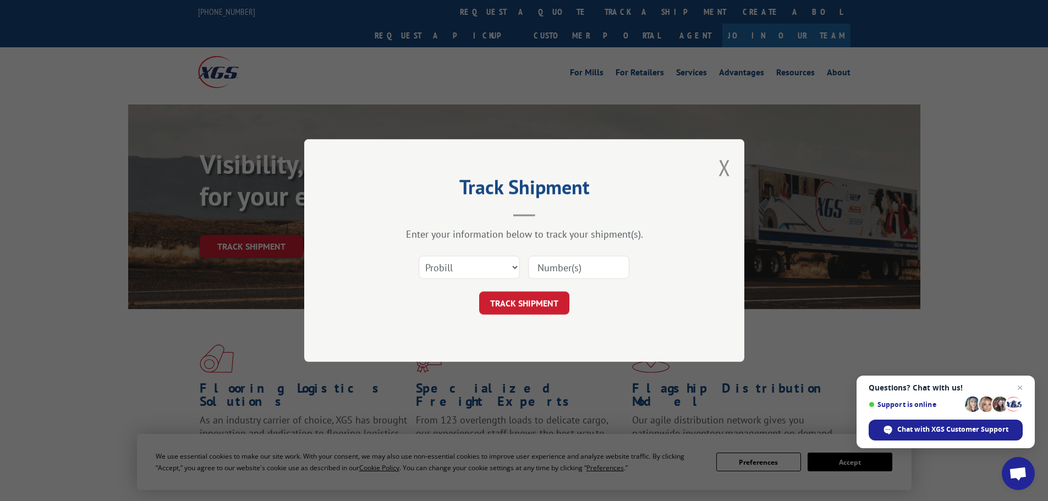
drag, startPoint x: 587, startPoint y: 262, endPoint x: 587, endPoint y: 268, distance: 6.1
click at [587, 262] on input at bounding box center [578, 267] width 101 height 23
paste input "17544212"
type input "17544212"
click at [529, 303] on button "TRACK SHIPMENT" at bounding box center [524, 303] width 90 height 23
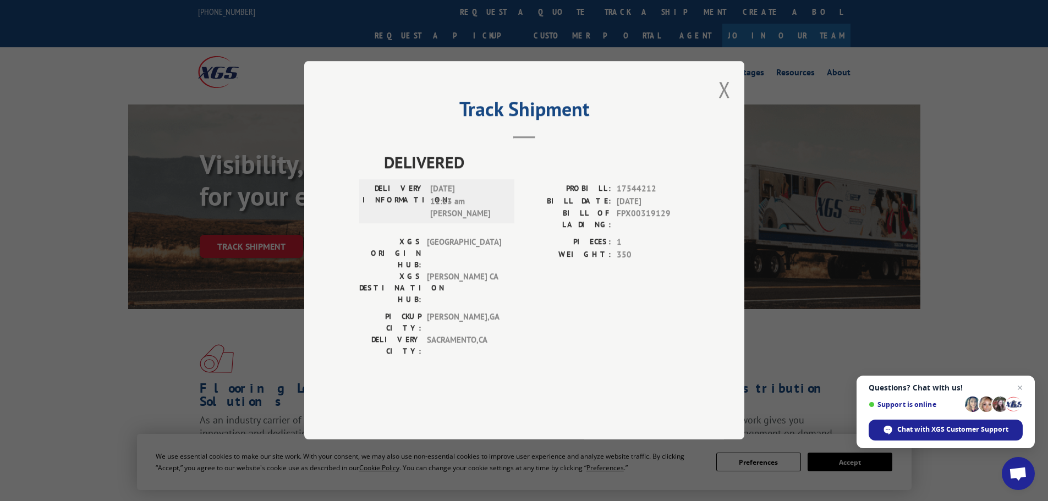
click at [641, 231] on span "FPX00319129" at bounding box center [653, 219] width 73 height 23
click at [726, 104] on button "Close modal" at bounding box center [725, 89] width 12 height 29
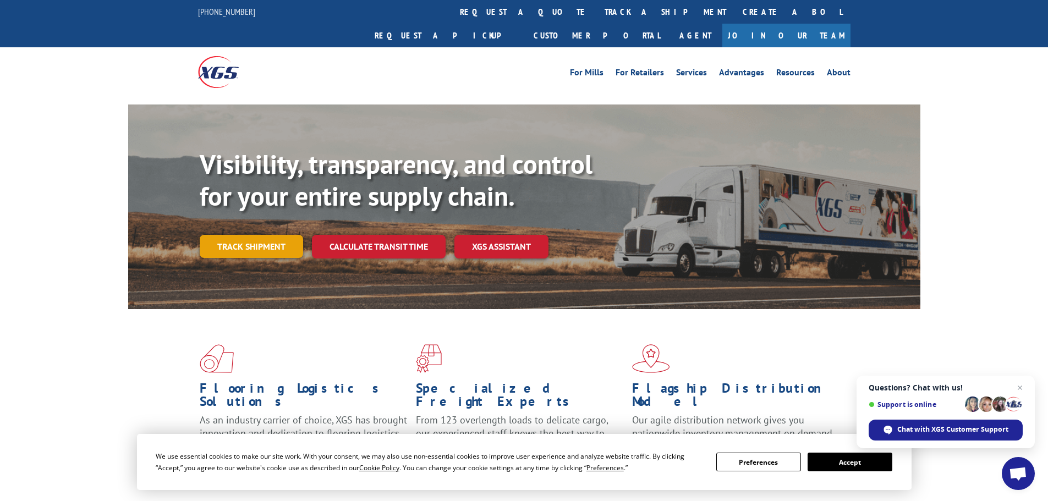
click at [252, 235] on link "Track shipment" at bounding box center [251, 246] width 103 height 23
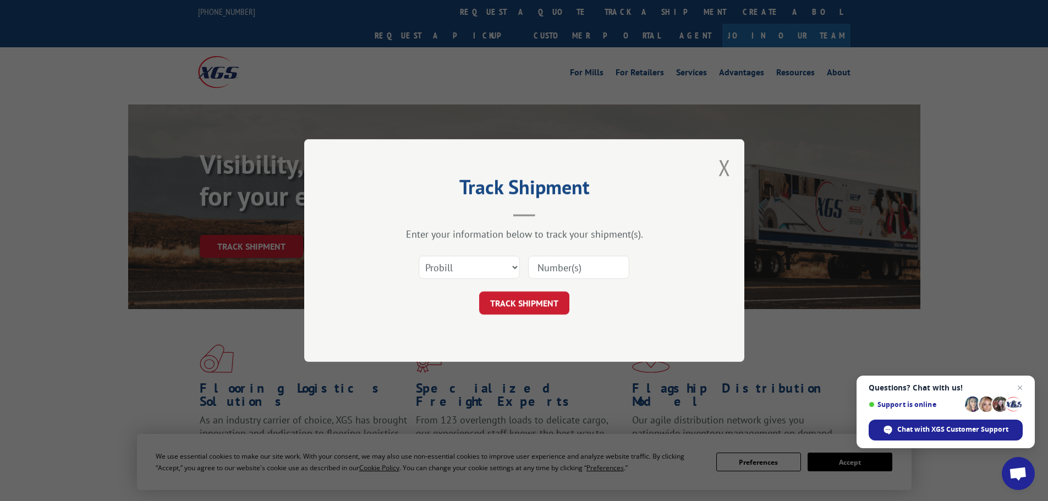
click at [583, 276] on input at bounding box center [578, 267] width 101 height 23
paste input "16900959"
type input "16900959"
click at [550, 297] on button "TRACK SHIPMENT" at bounding box center [524, 303] width 90 height 23
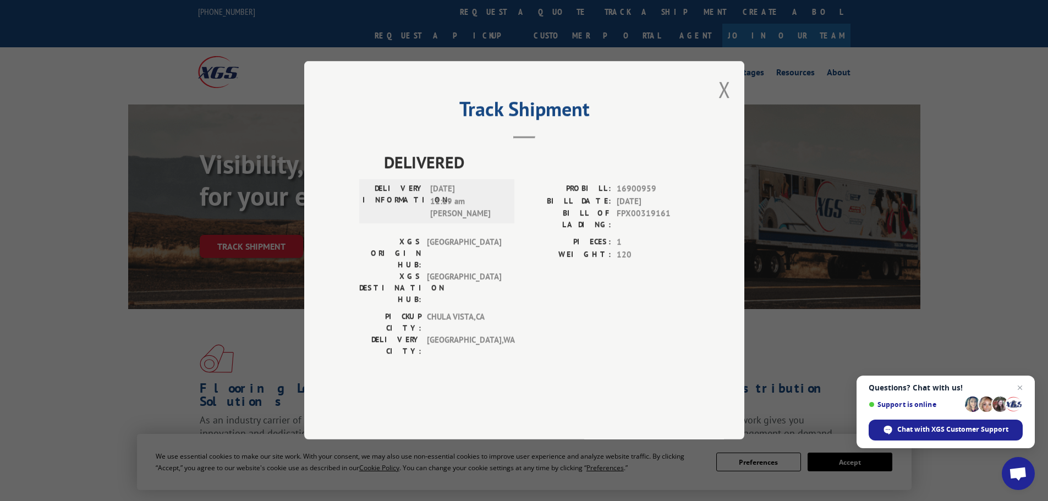
click at [645, 231] on span "FPX00319161" at bounding box center [653, 219] width 73 height 23
click at [727, 104] on button "Close modal" at bounding box center [725, 89] width 12 height 29
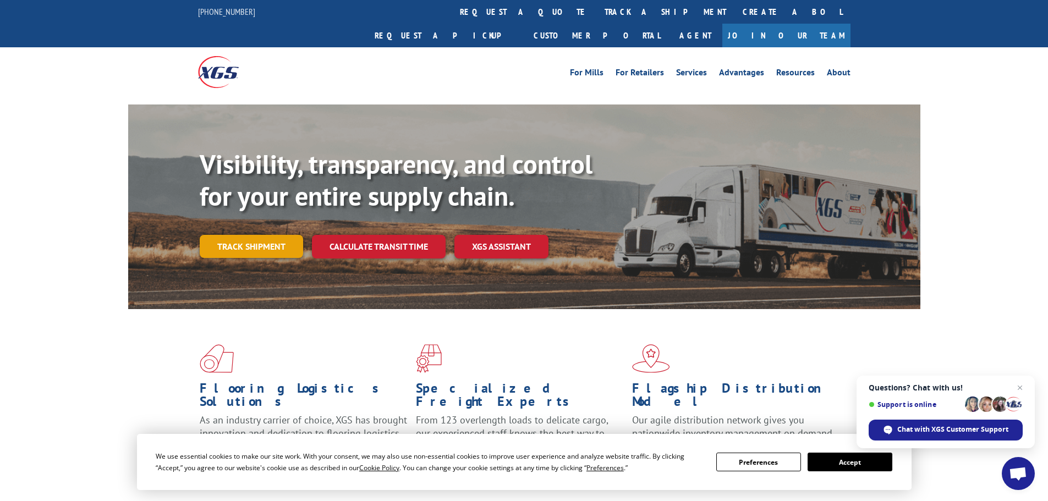
click at [234, 235] on link "Track shipment" at bounding box center [251, 246] width 103 height 23
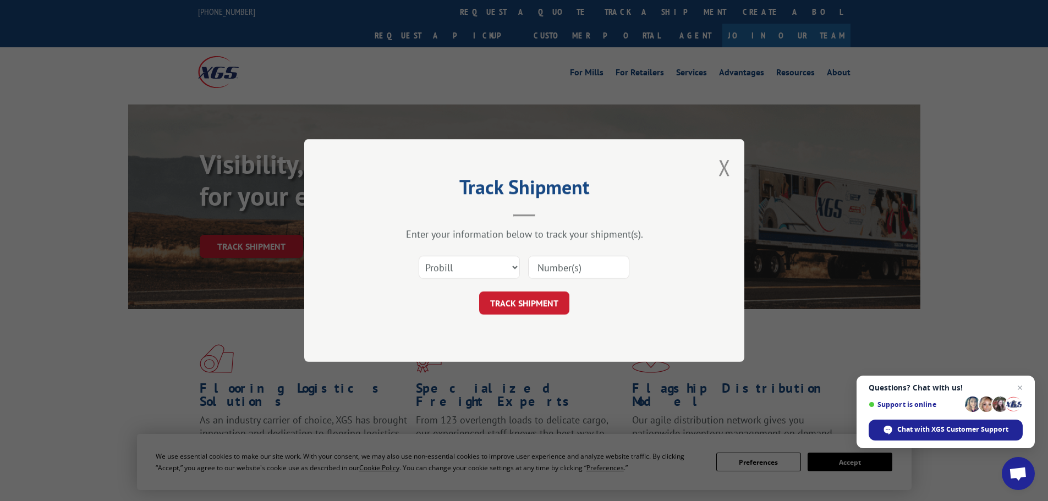
click at [601, 265] on input at bounding box center [578, 267] width 101 height 23
paste input "17548173"
type input "17548173"
click at [522, 305] on button "TRACK SHIPMENT" at bounding box center [524, 303] width 90 height 23
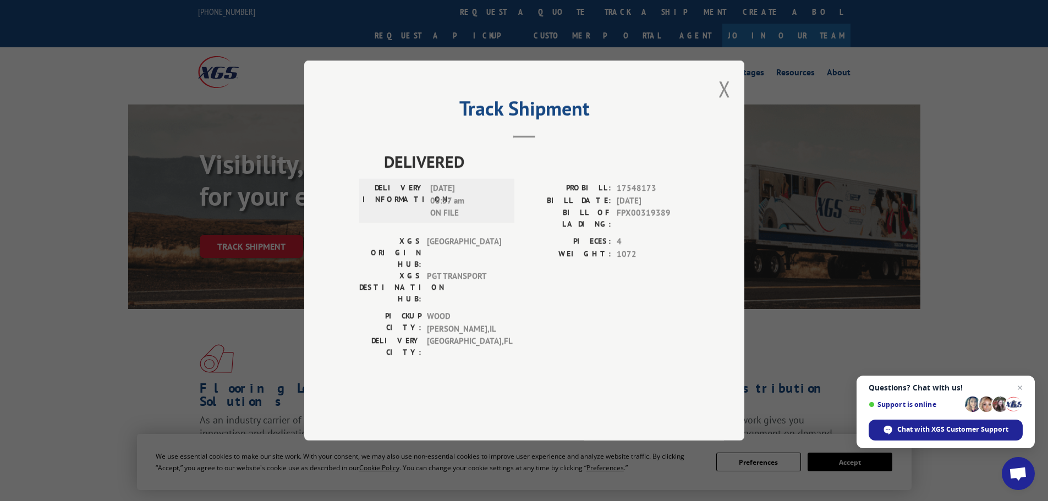
click at [634, 230] on span "FPX00319389" at bounding box center [653, 218] width 73 height 23
click at [722, 103] on button "Close modal" at bounding box center [725, 88] width 12 height 29
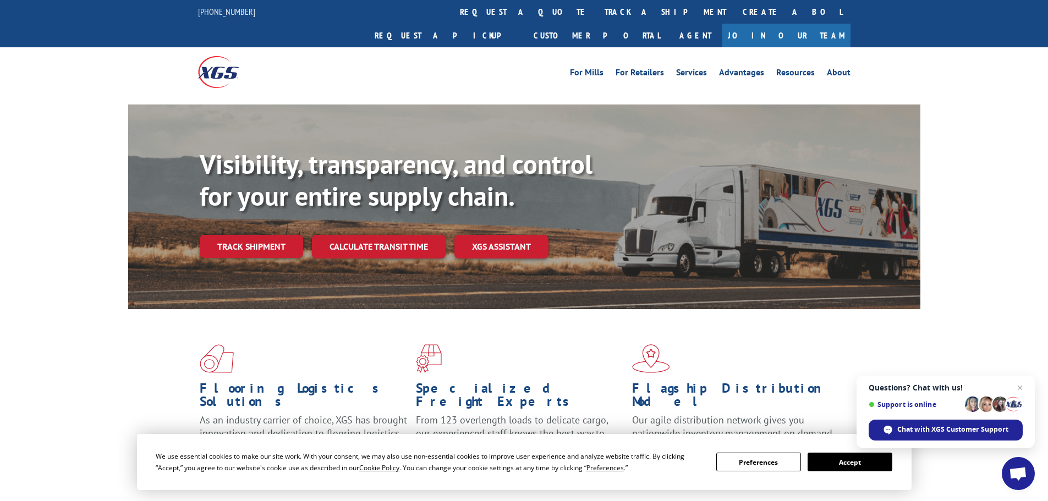
drag, startPoint x: 251, startPoint y: 222, endPoint x: 314, endPoint y: 237, distance: 65.1
click at [251, 235] on link "Track shipment" at bounding box center [251, 246] width 103 height 23
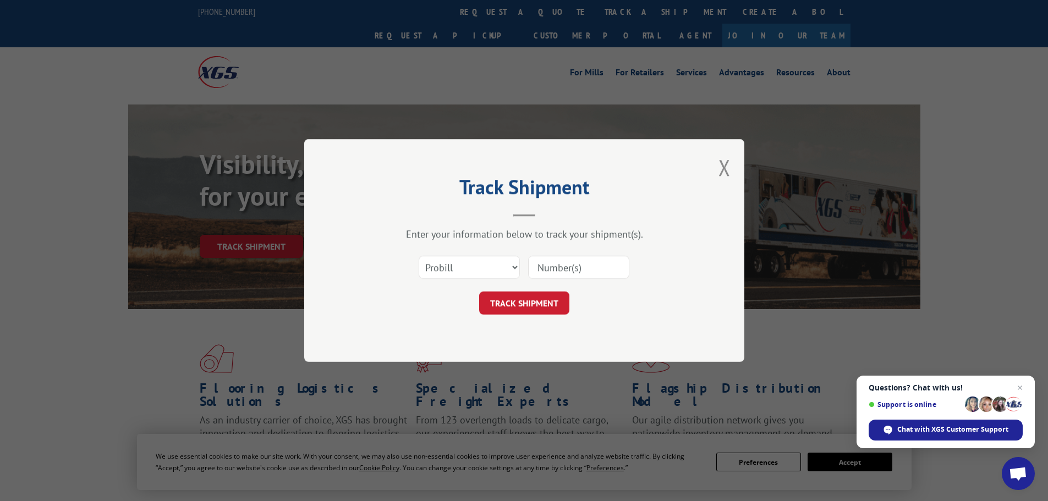
drag, startPoint x: 596, startPoint y: 256, endPoint x: 595, endPoint y: 262, distance: 6.2
click at [596, 256] on input at bounding box center [578, 267] width 101 height 23
paste input "17546745"
type input "17546745"
click at [550, 297] on button "TRACK SHIPMENT" at bounding box center [524, 303] width 90 height 23
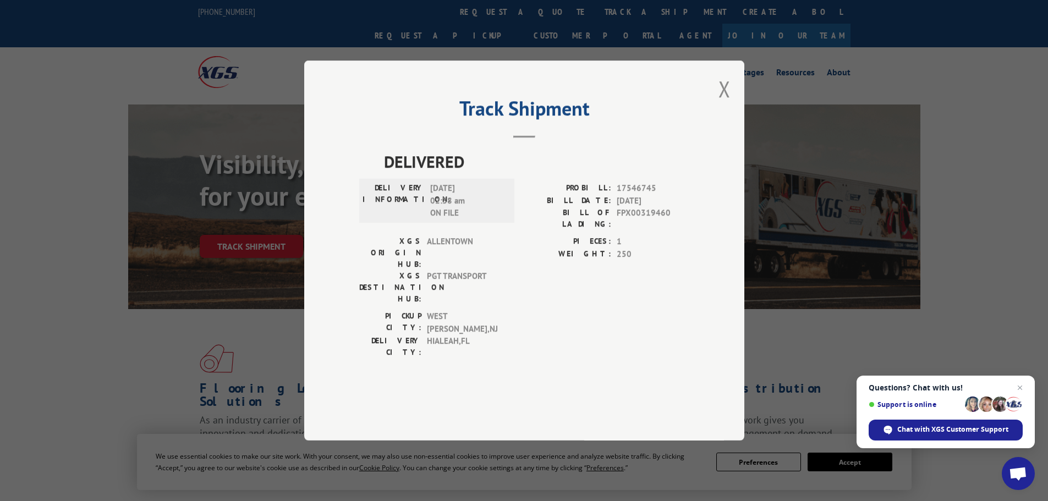
click at [627, 195] on span "17546745" at bounding box center [653, 188] width 73 height 13
click at [640, 230] on span "FPX00319460" at bounding box center [653, 218] width 73 height 23
